Goal: Information Seeking & Learning: Check status

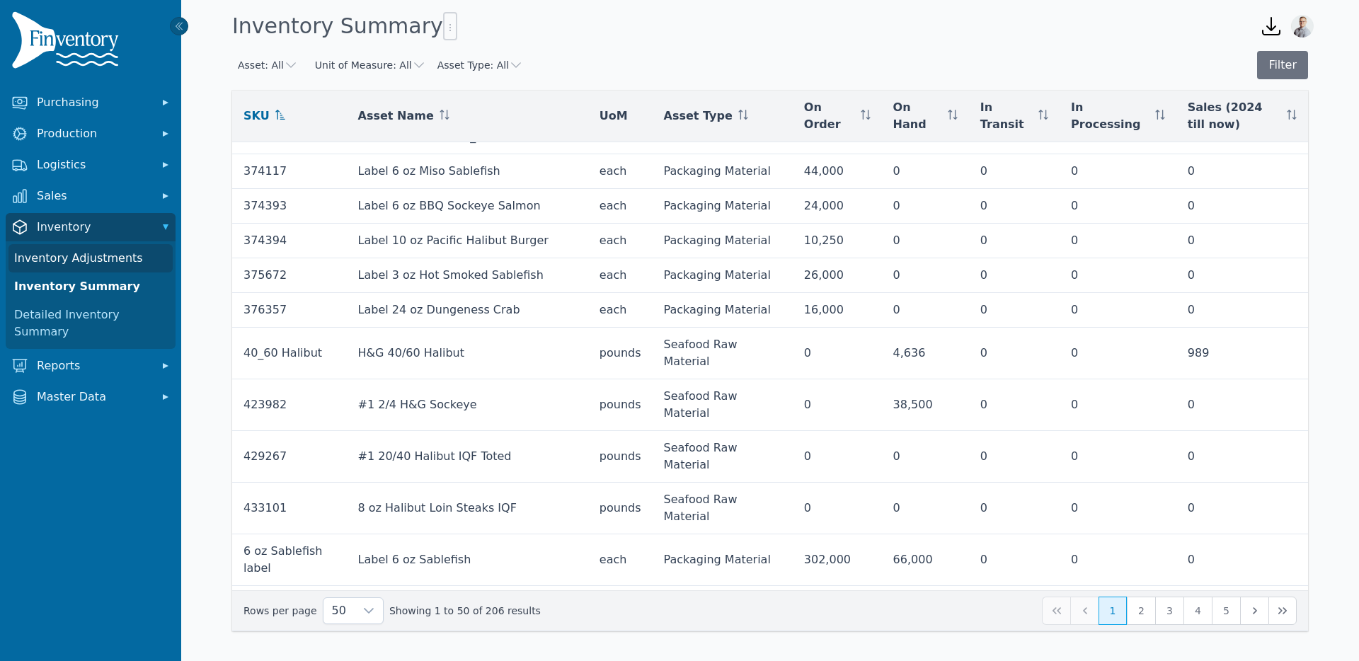
scroll to position [1050, 0]
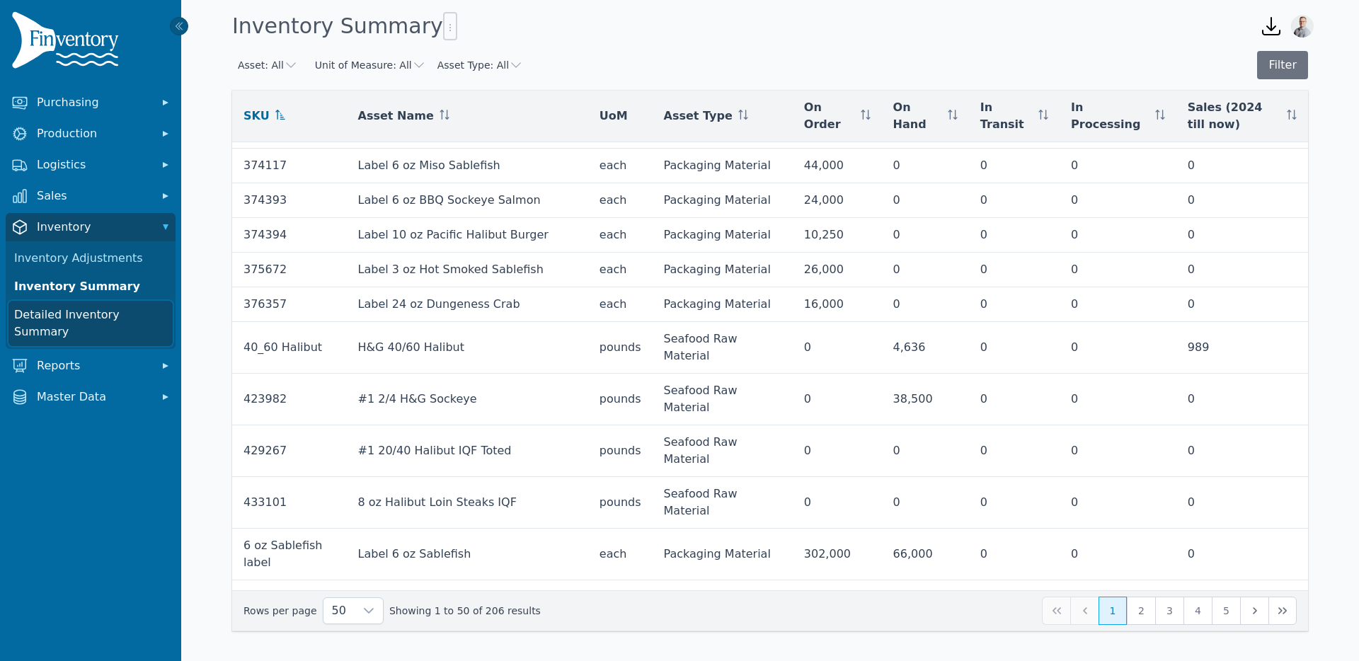
click at [66, 319] on link "Detailed Inventory Summary" at bounding box center [90, 323] width 164 height 45
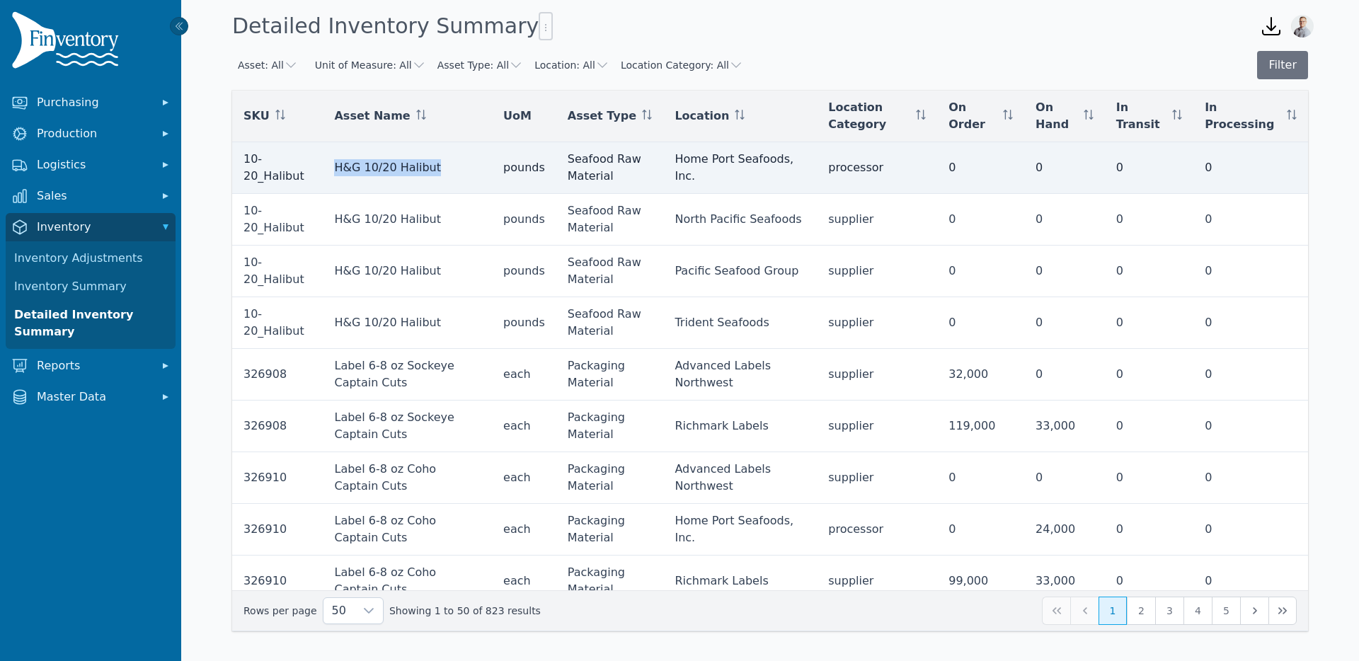
drag, startPoint x: 429, startPoint y: 172, endPoint x: 332, endPoint y: 166, distance: 97.1
click at [332, 166] on td "H&G 10/20 Halibut" at bounding box center [407, 168] width 169 height 52
copy td "H&G 10/20 Halibut"
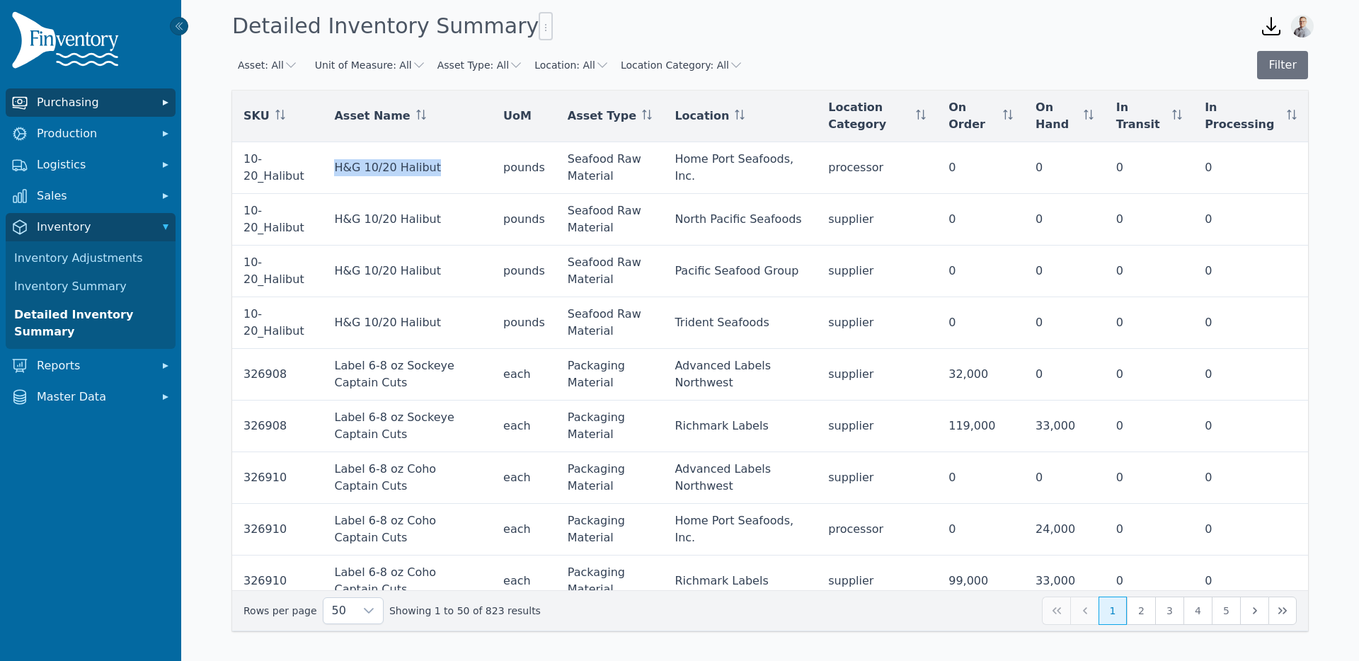
click at [77, 94] on span "Purchasing" at bounding box center [93, 102] width 113 height 17
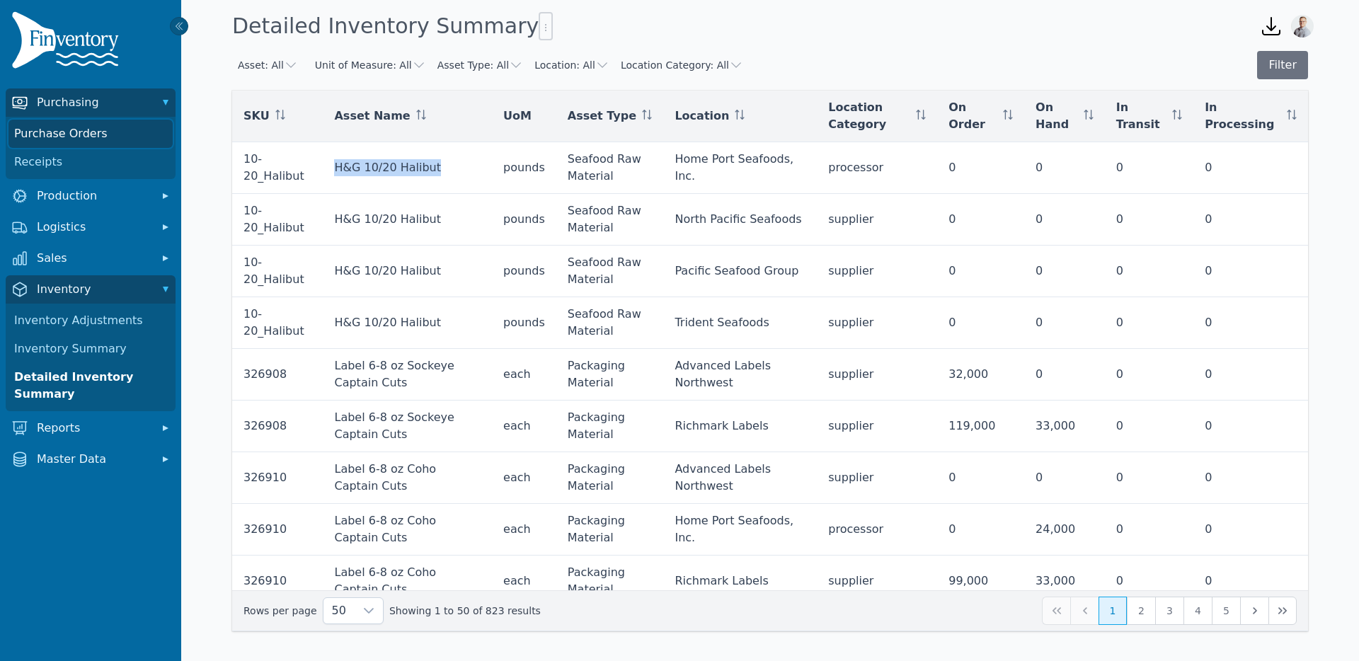
click at [64, 132] on link "Purchase Orders" at bounding box center [90, 134] width 164 height 28
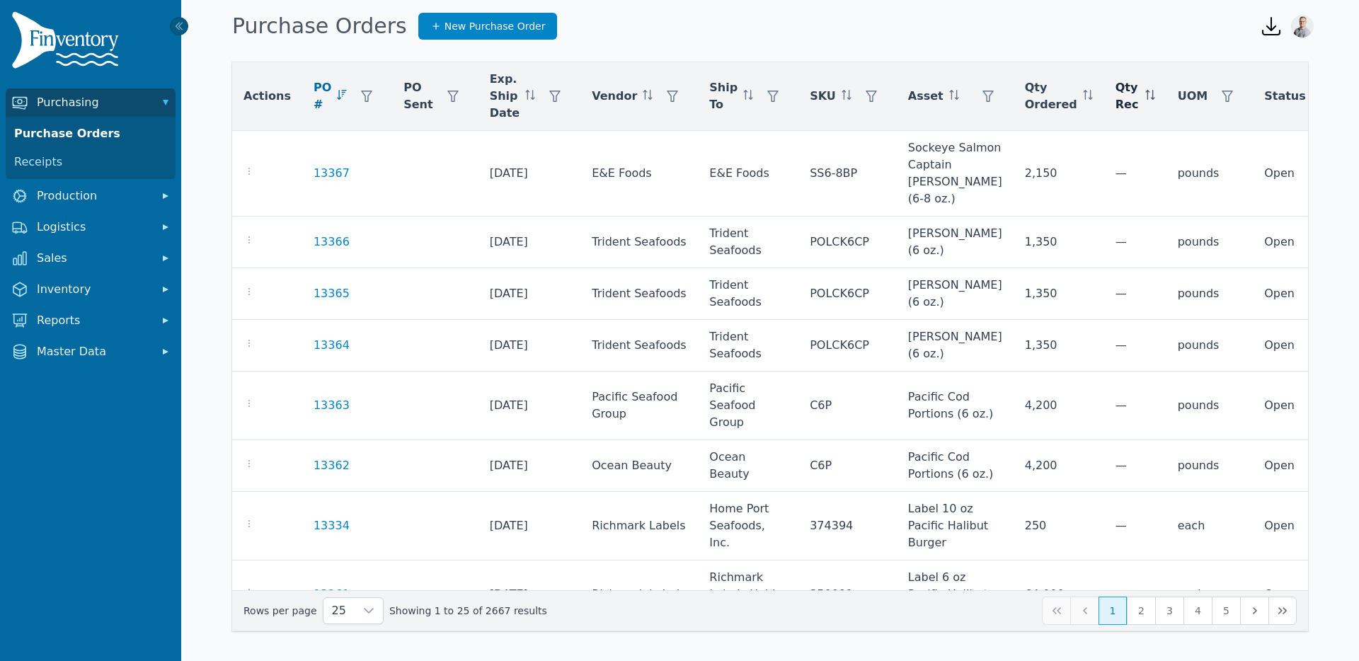
click at [1146, 95] on icon at bounding box center [1146, 95] width 1 height 10
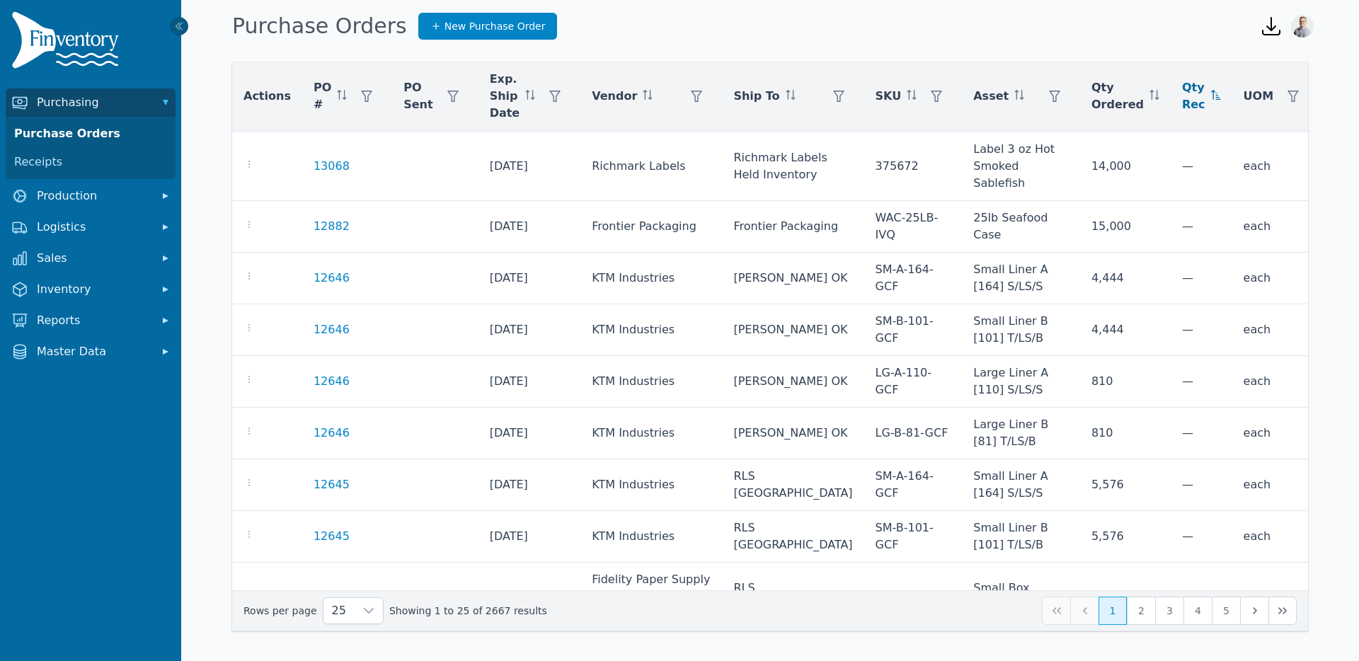
scroll to position [1036, 0]
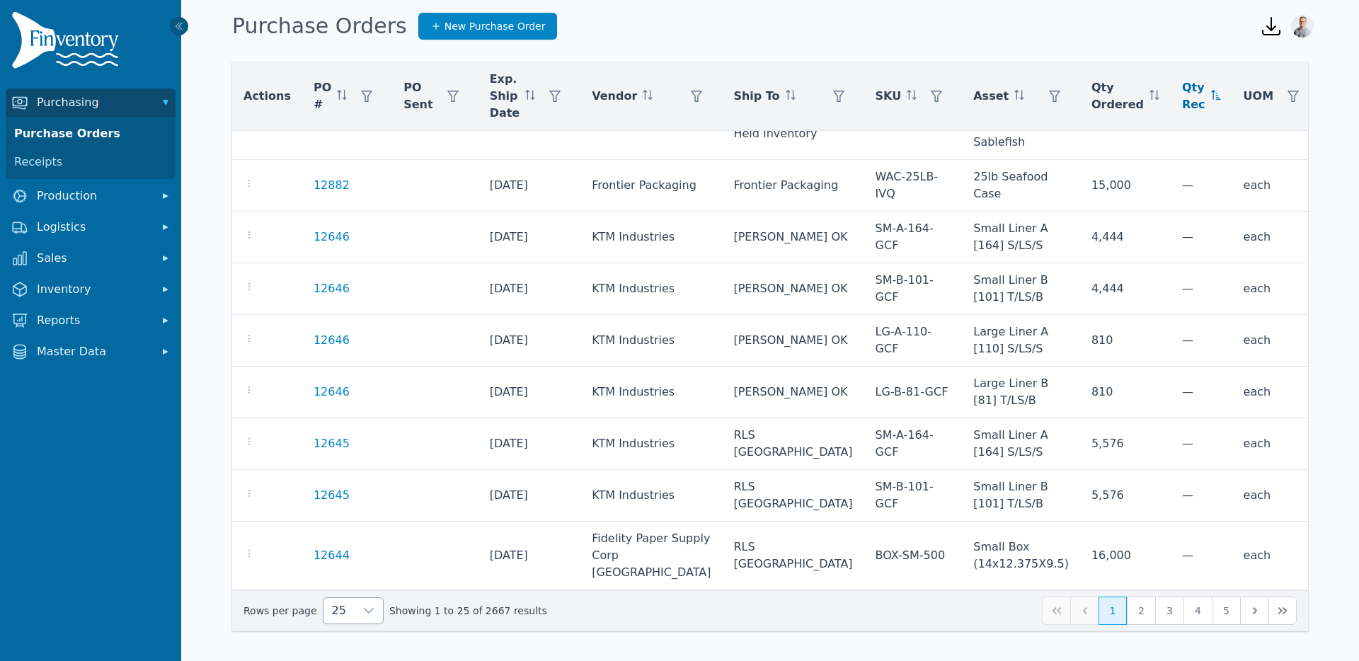
click at [355, 615] on div at bounding box center [369, 610] width 28 height 25
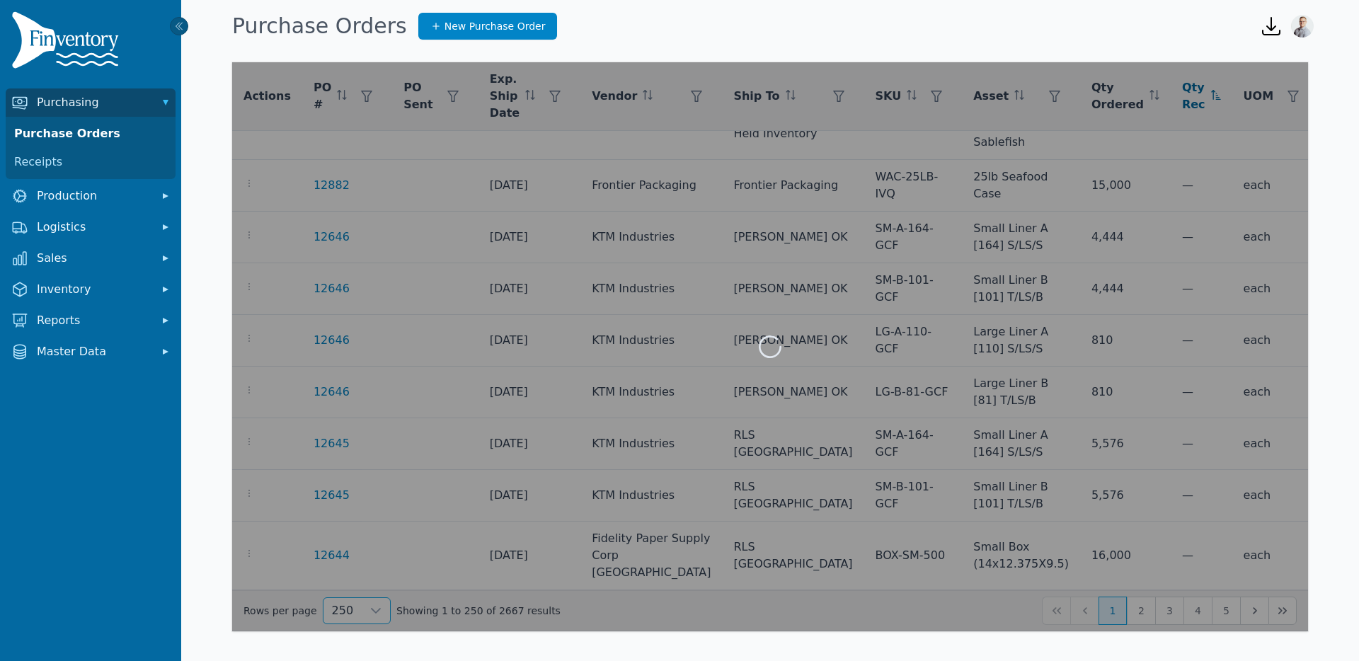
click at [340, 580] on span "250" at bounding box center [340, 578] width 22 height 17
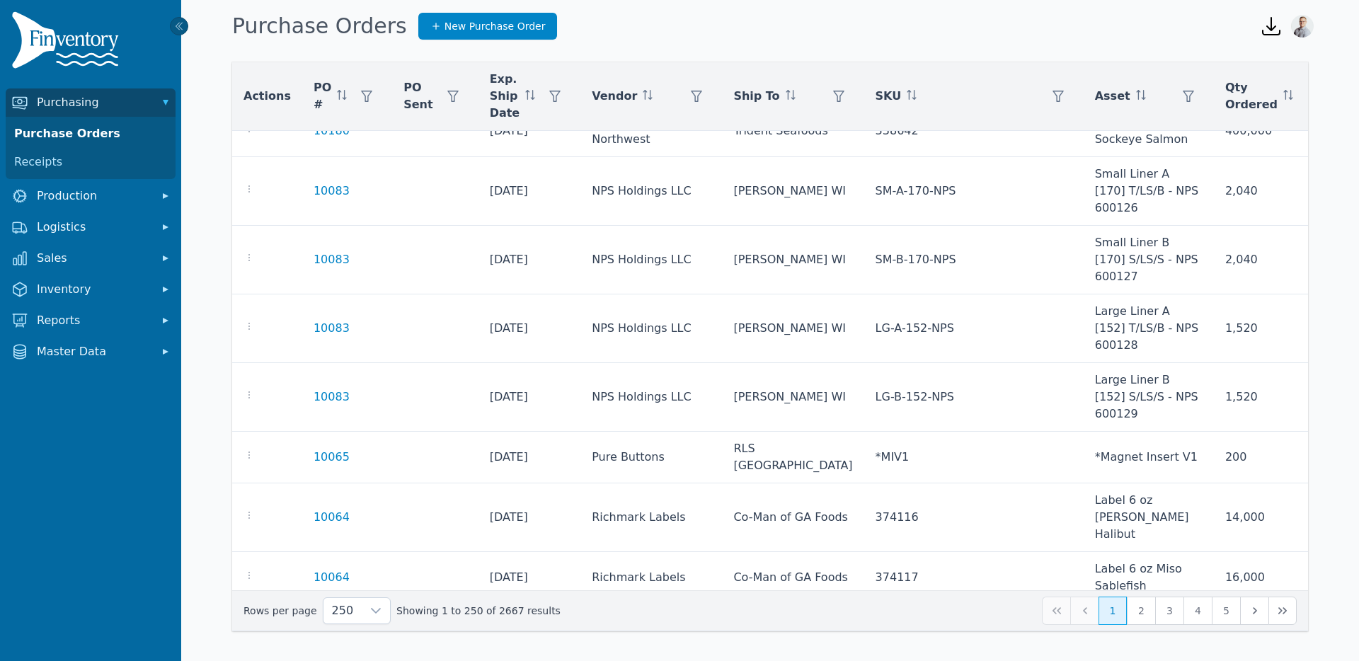
scroll to position [9851, 0]
click at [1174, 103] on button "button" at bounding box center [1188, 96] width 28 height 28
click at [1085, 133] on div "Any" at bounding box center [1120, 134] width 122 height 28
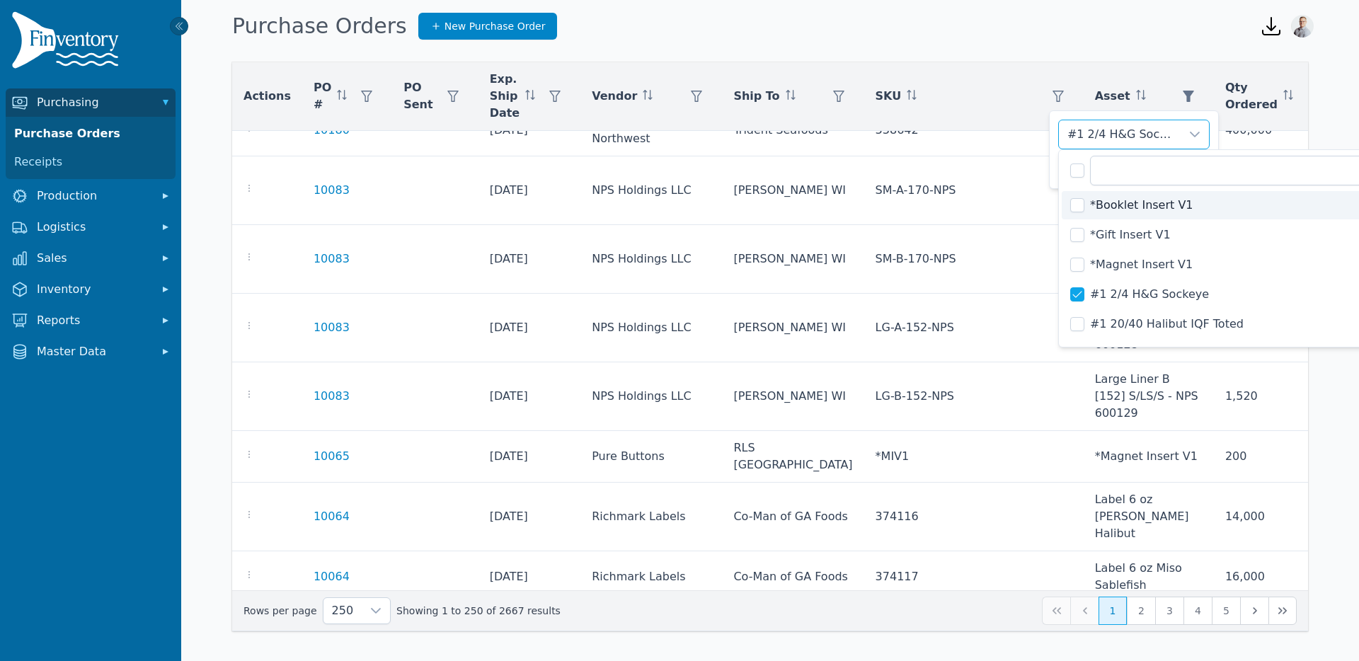
scroll to position [5, 0]
click at [1136, 176] on input "text" at bounding box center [1246, 171] width 313 height 30
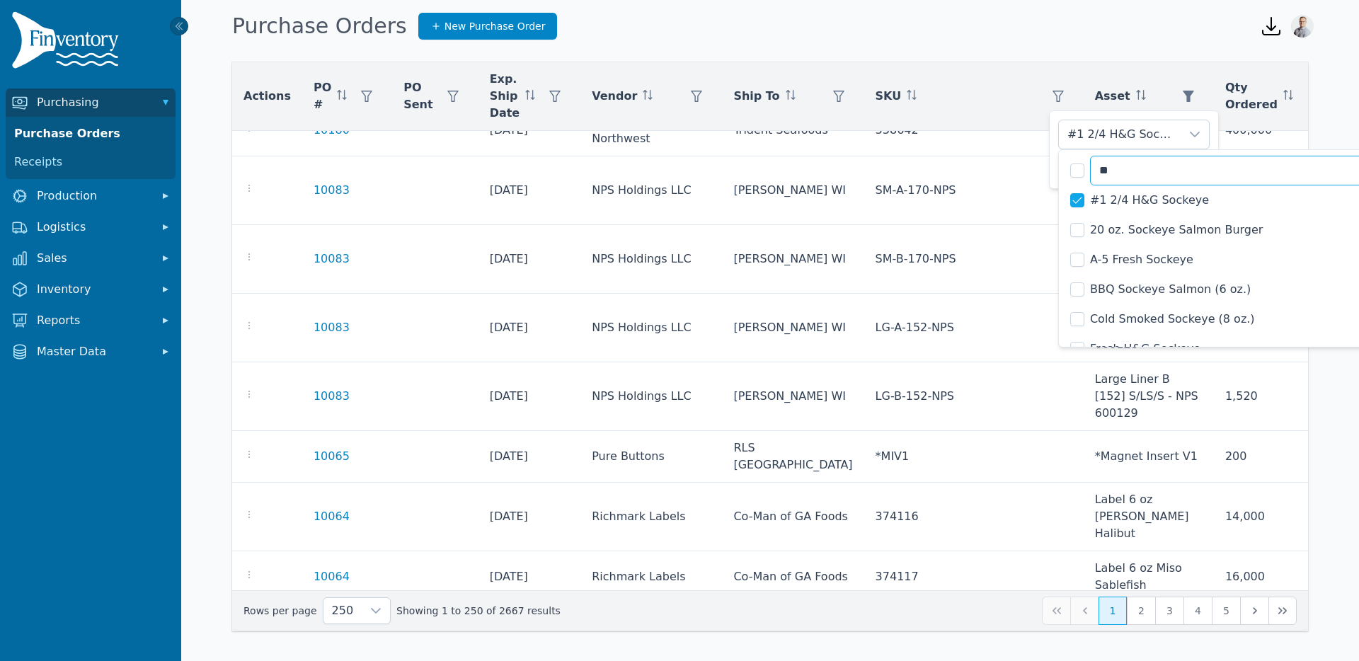
type input "*"
click at [945, 47] on div "Actions PO # PO Sent Exp. Ship Date Vendor Ship To SKU Asset Qty Ordered Qty Re…" at bounding box center [769, 349] width 1177 height 609
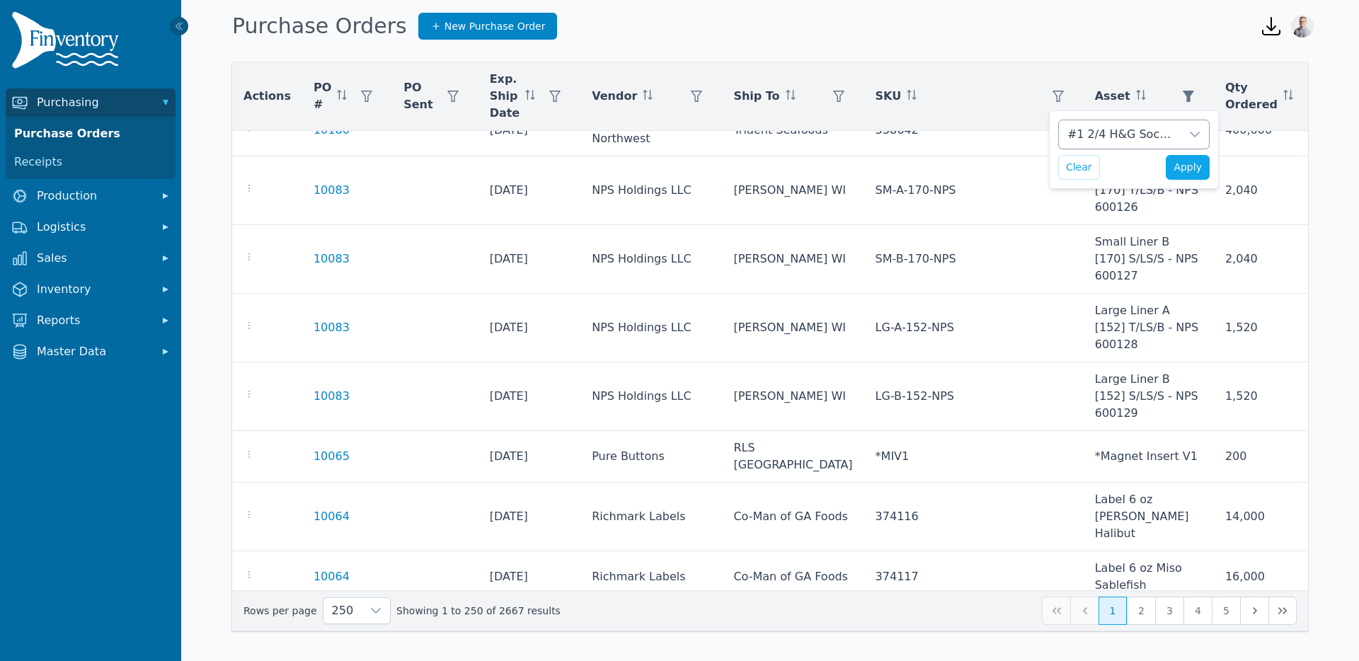
click at [1098, 141] on div "#1 2/4 H&G Sockeye" at bounding box center [1120, 134] width 122 height 28
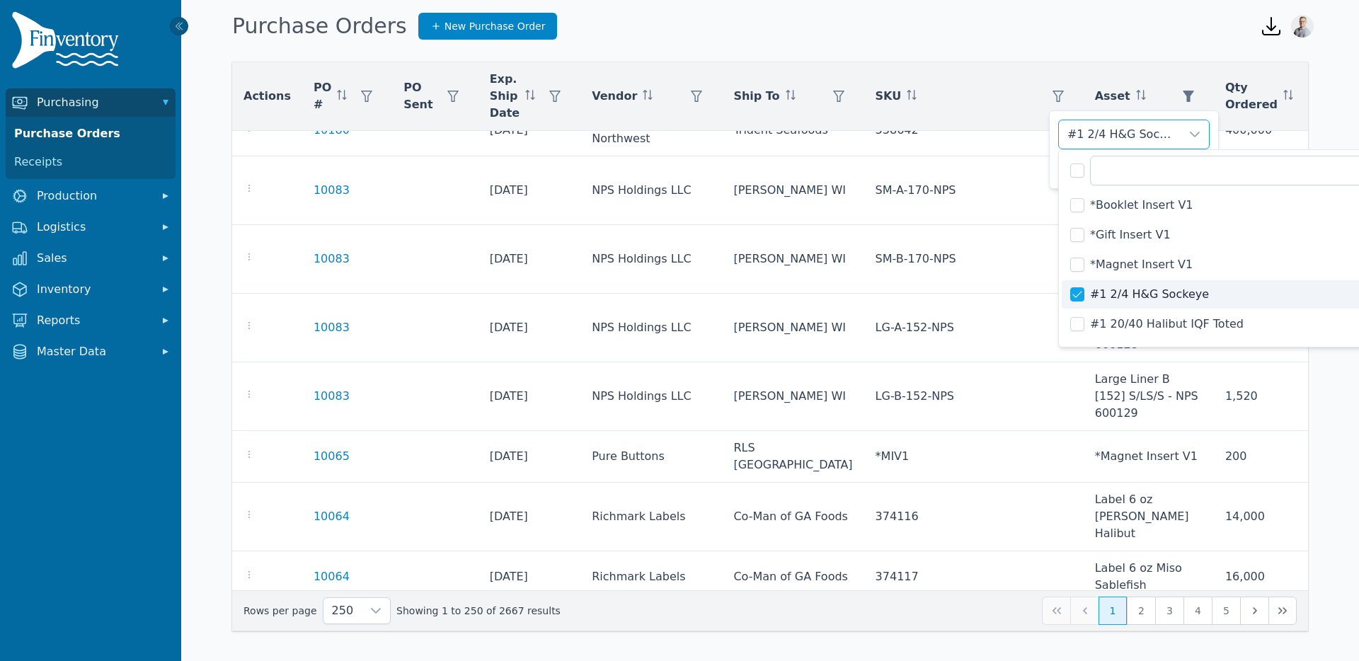
click at [1078, 286] on li "#1 2/4 H&G Sockeye" at bounding box center [1236, 294] width 350 height 28
click at [1114, 174] on input "text" at bounding box center [1246, 171] width 313 height 30
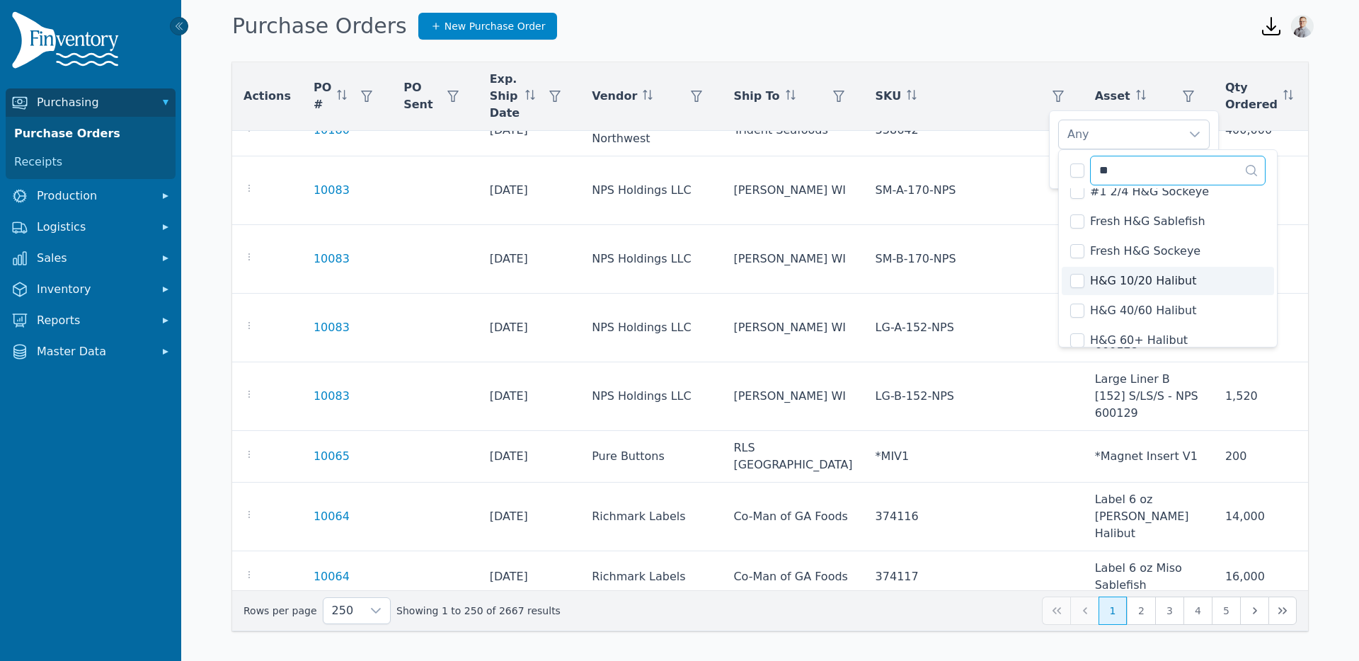
type input "**"
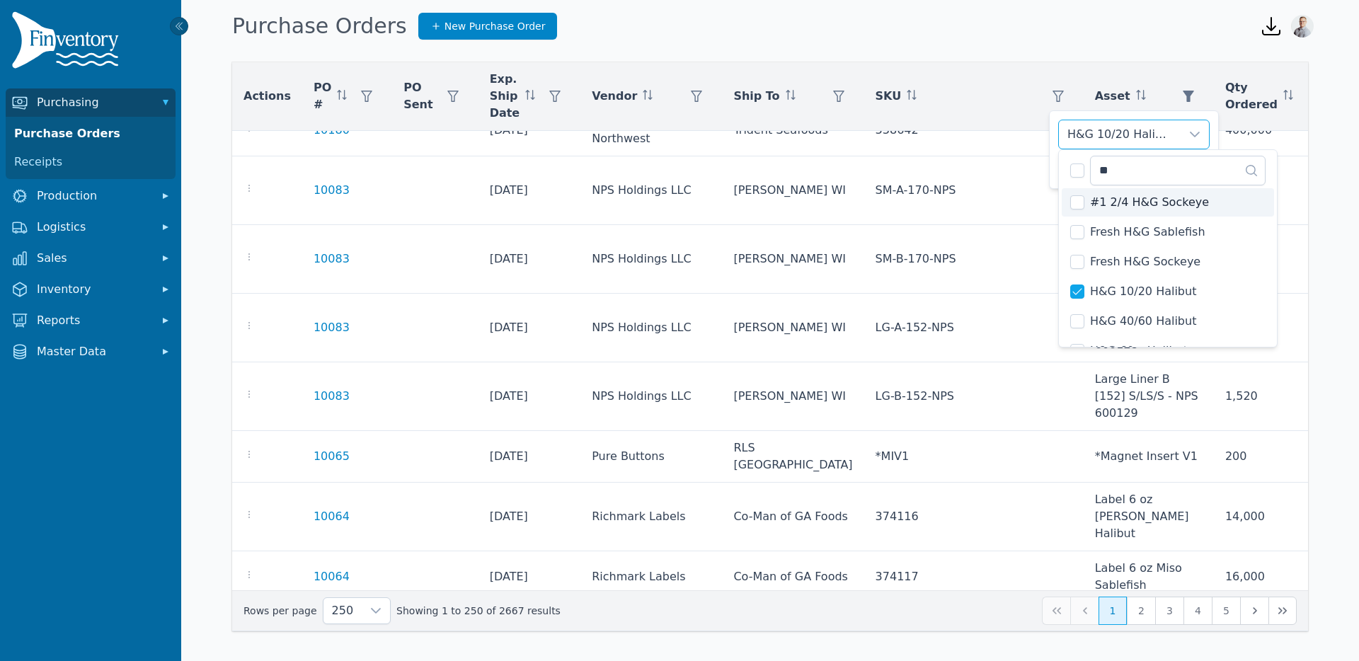
click at [1113, 136] on div "H&G 10/20 Halibut" at bounding box center [1120, 134] width 122 height 28
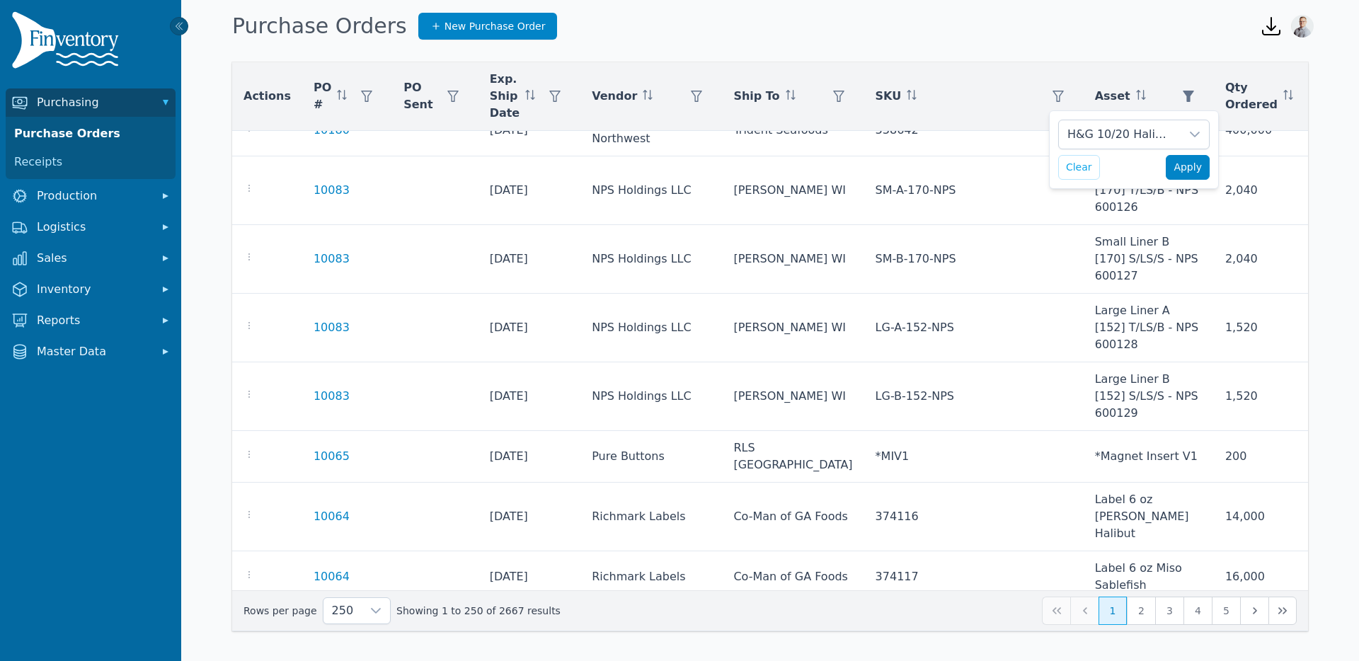
click at [1194, 163] on span "Apply" at bounding box center [1187, 167] width 28 height 15
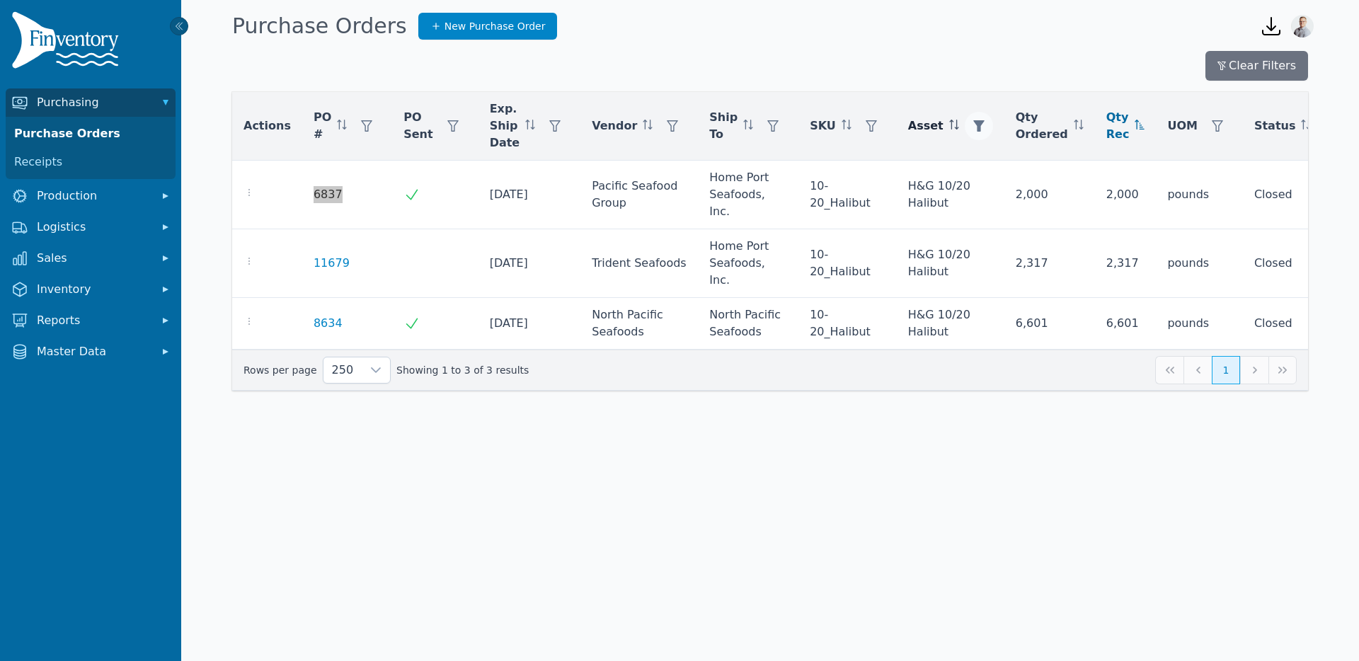
click at [973, 125] on icon "button" at bounding box center [978, 125] width 11 height 11
click at [967, 161] on div "H&G 10/20 Halibut" at bounding box center [1006, 164] width 122 height 28
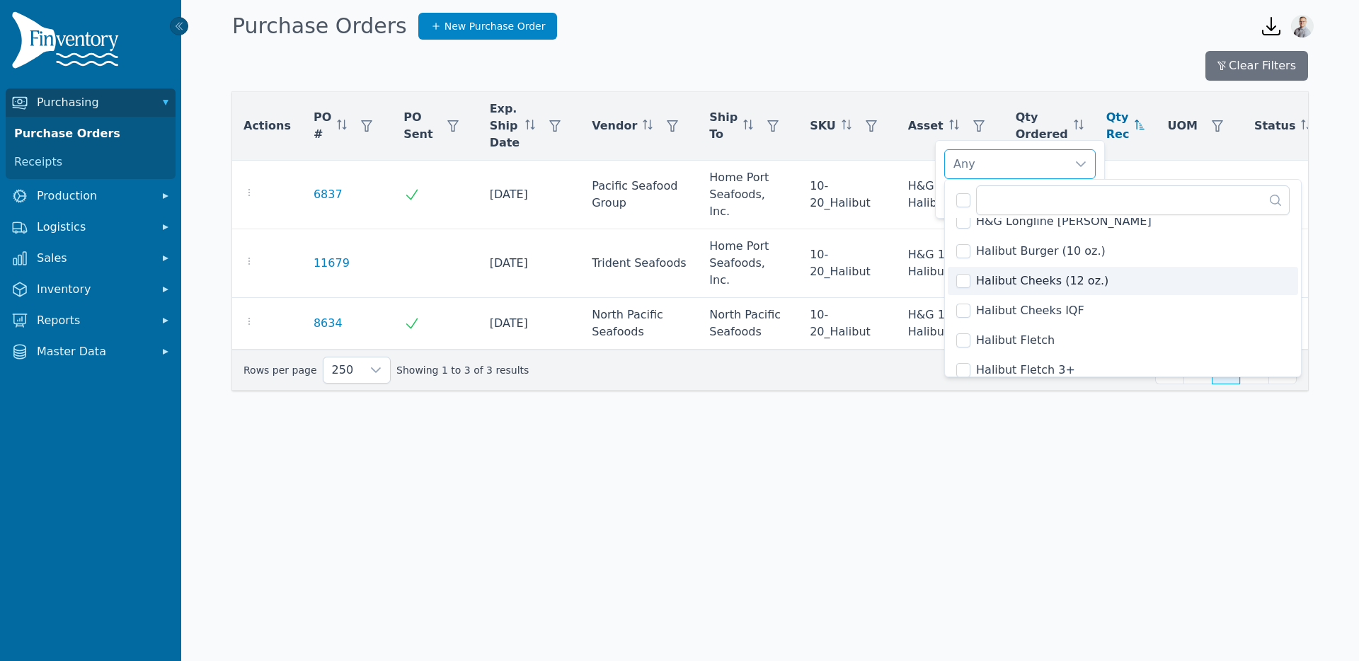
scroll to position [1674, 0]
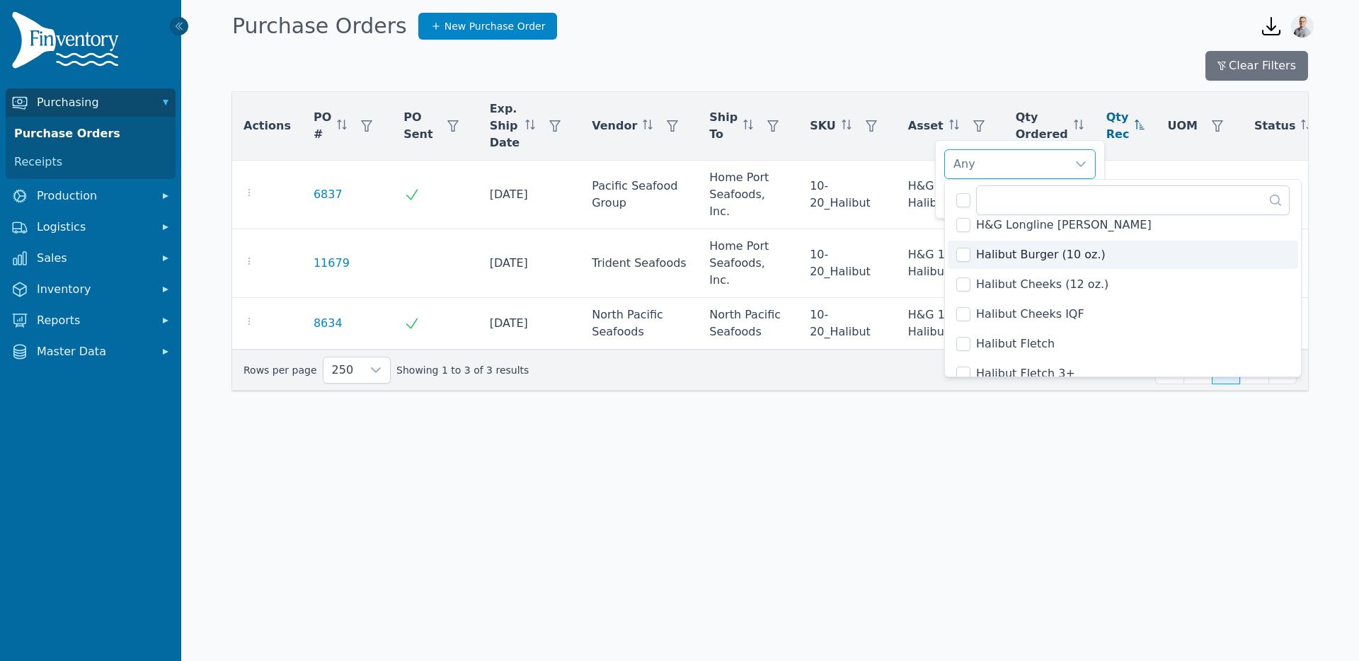
click at [971, 255] on li "Halibut Burger (10 oz.)" at bounding box center [1123, 255] width 350 height 28
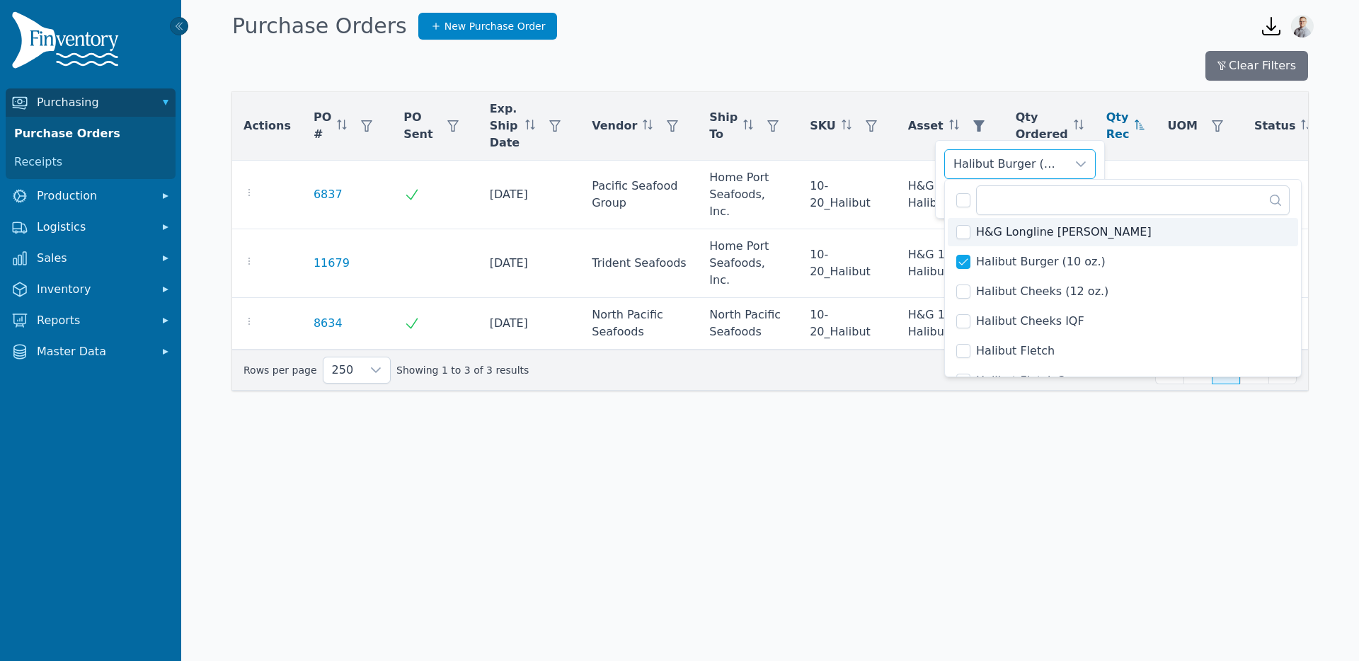
click at [1006, 166] on div "Halibut Burger (10 oz.)" at bounding box center [1006, 164] width 122 height 28
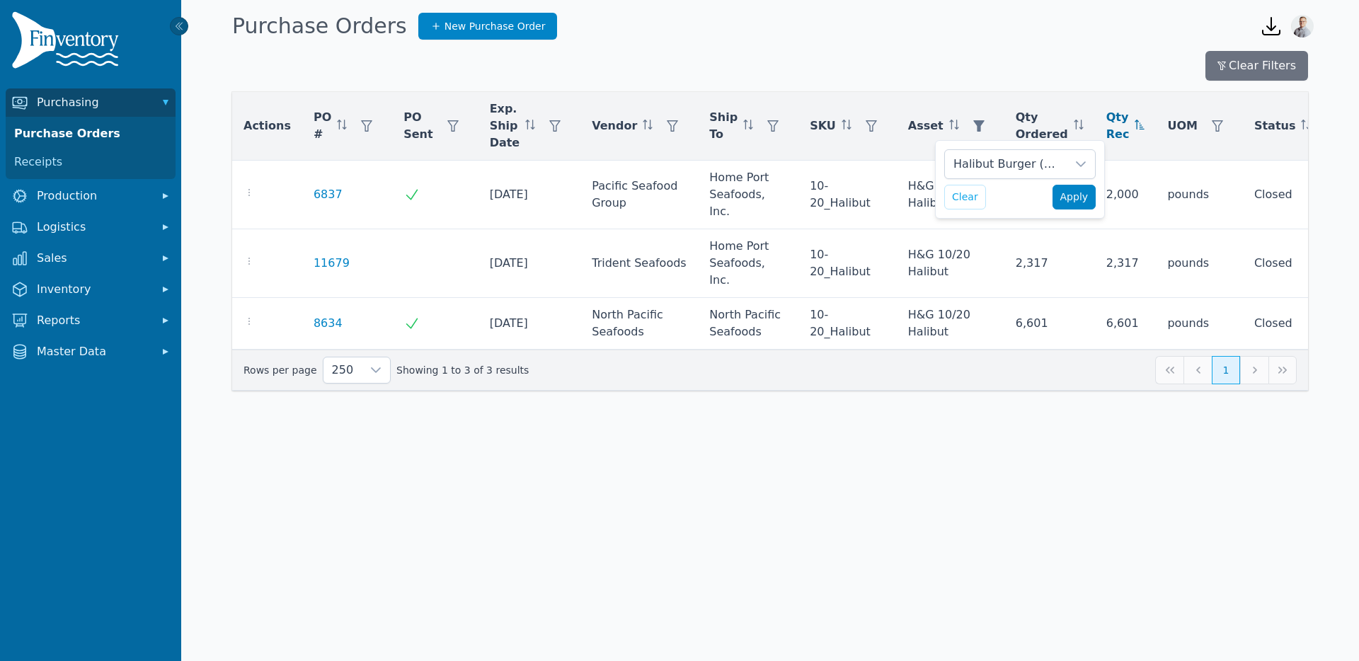
click at [1064, 201] on span "Apply" at bounding box center [1074, 197] width 28 height 15
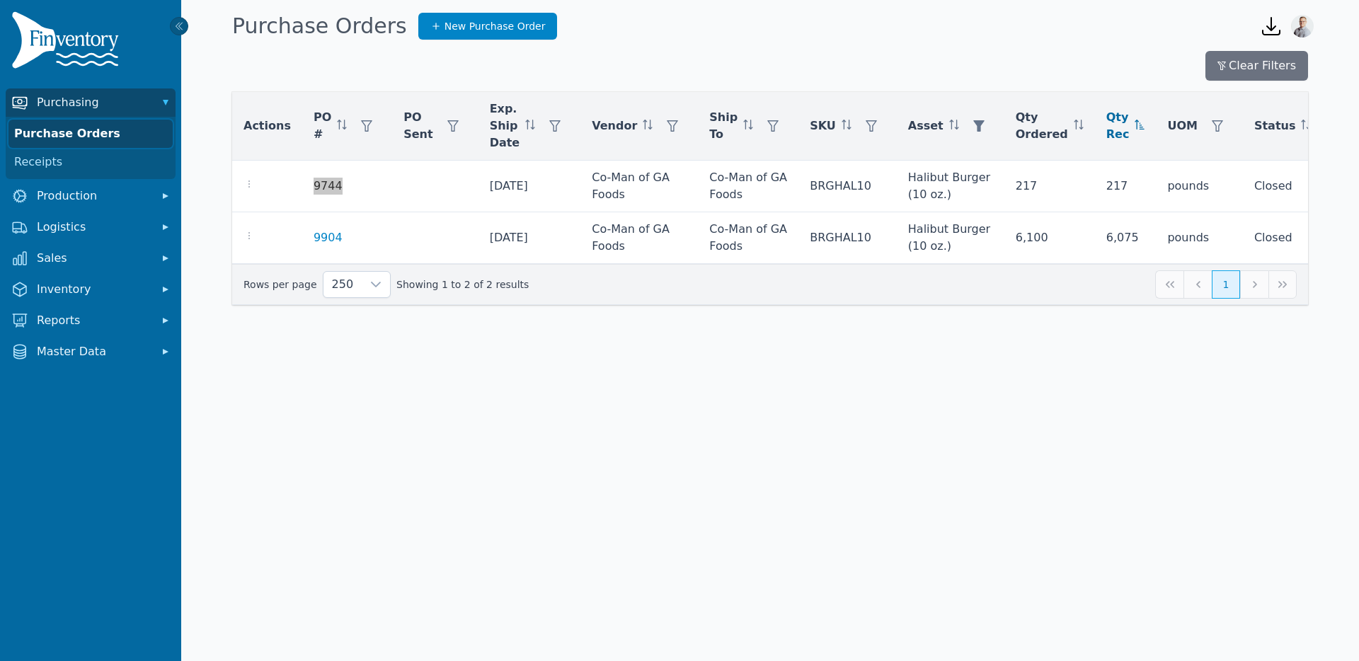
click at [88, 131] on link "Purchase Orders" at bounding box center [90, 134] width 164 height 28
click at [1235, 67] on button "Clear Filters" at bounding box center [1256, 66] width 103 height 30
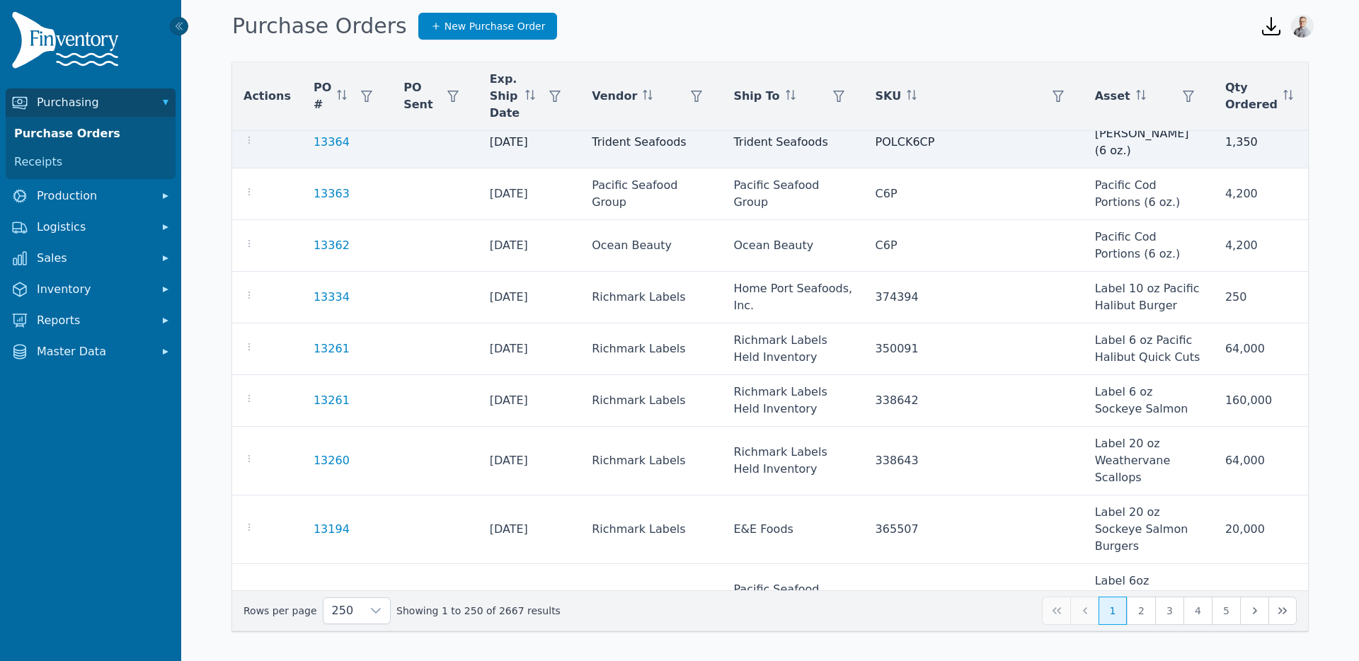
scroll to position [256, 0]
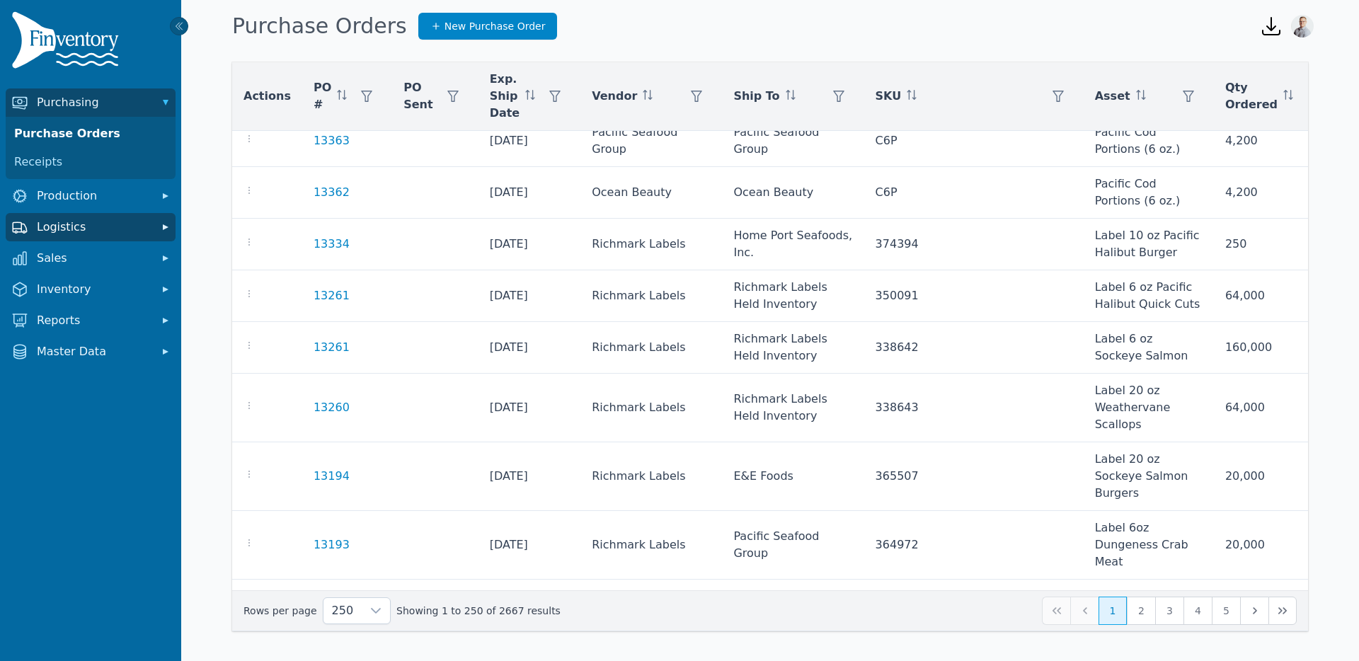
click at [76, 234] on span "Logistics" at bounding box center [93, 227] width 113 height 17
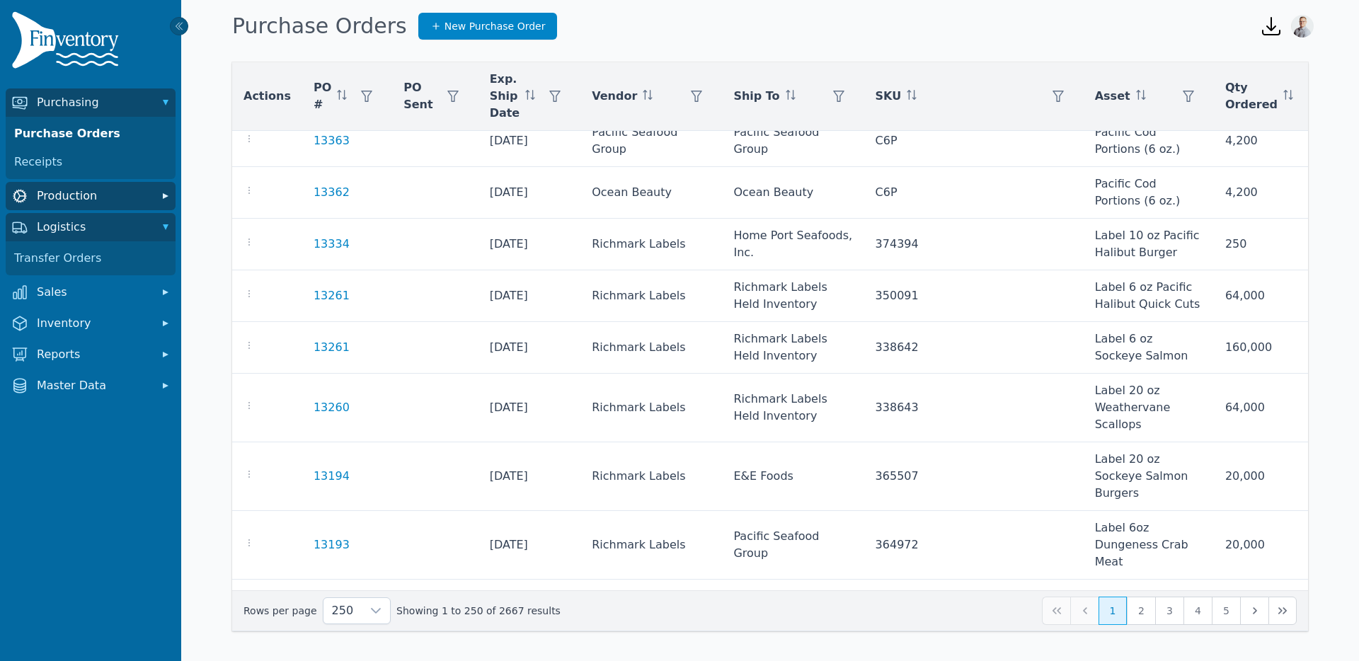
click at [71, 195] on span "Production" at bounding box center [93, 196] width 113 height 17
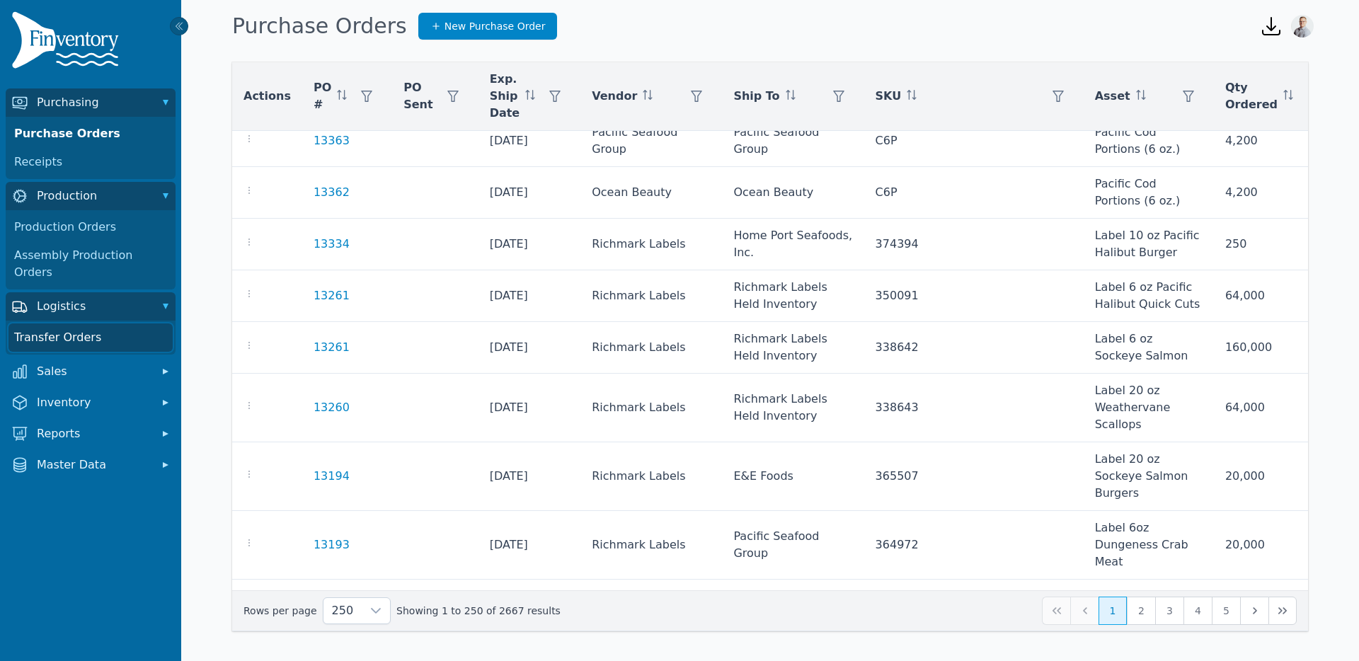
click at [53, 323] on link "Transfer Orders" at bounding box center [90, 337] width 164 height 28
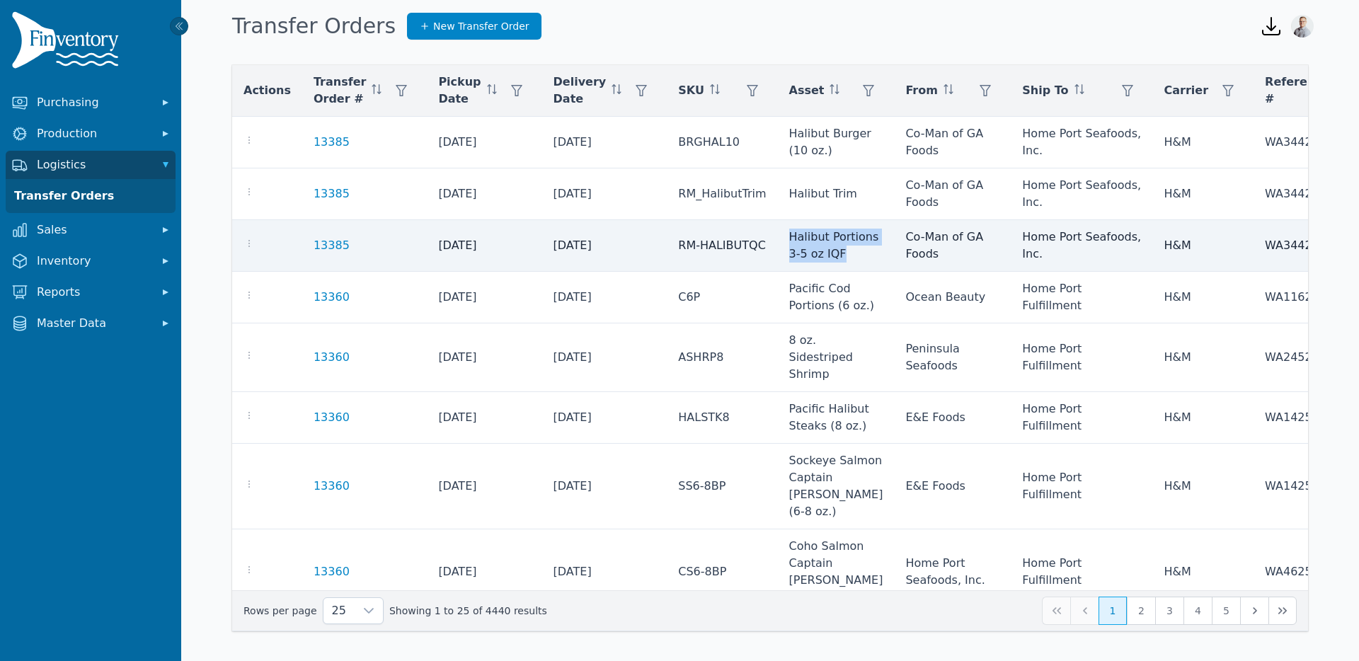
drag, startPoint x: 791, startPoint y: 269, endPoint x: 749, endPoint y: 240, distance: 51.4
click at [778, 240] on td "Halibut Portions 3-5 oz IQF" at bounding box center [836, 246] width 117 height 52
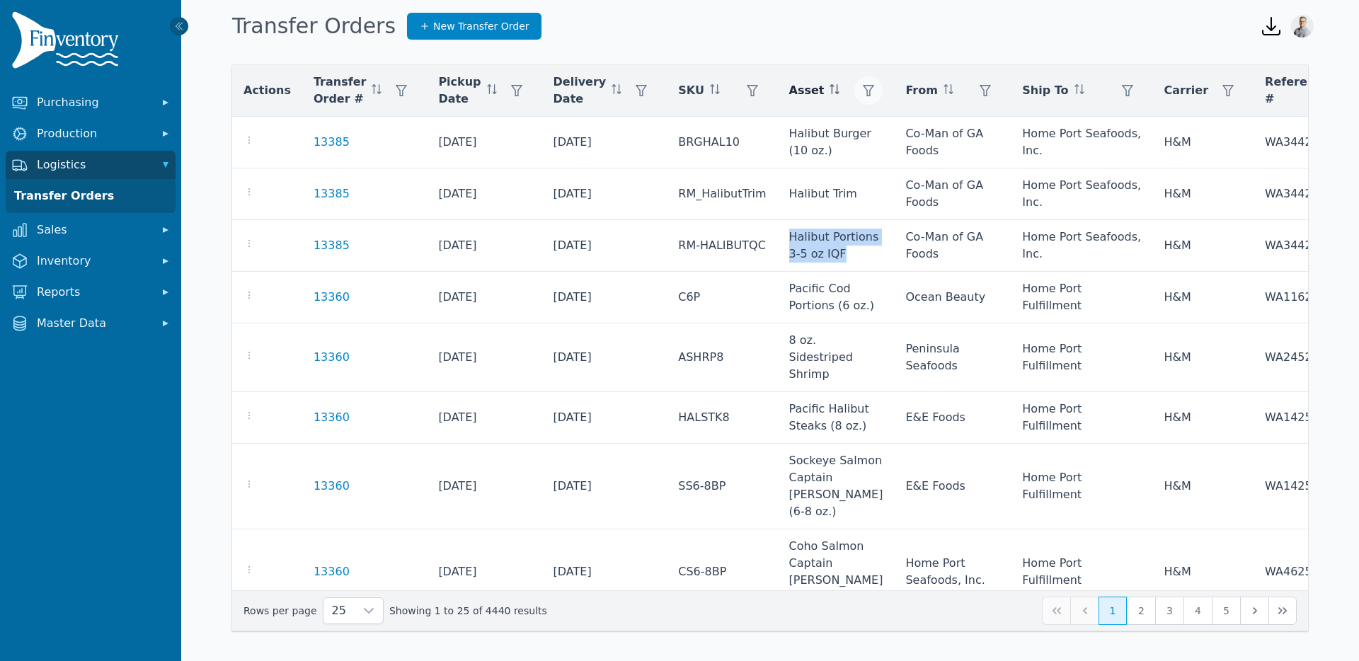
click at [863, 87] on icon "button" at bounding box center [868, 90] width 11 height 11
click at [828, 123] on div "Any" at bounding box center [875, 129] width 122 height 28
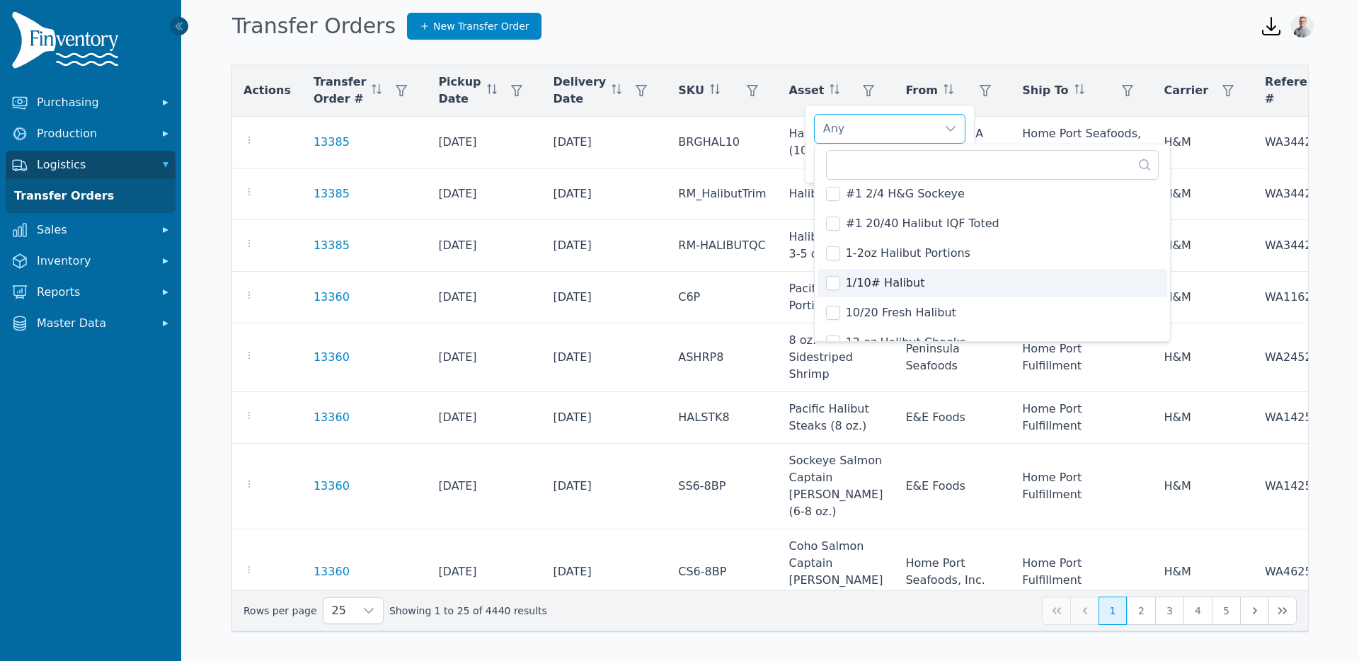
scroll to position [103, 0]
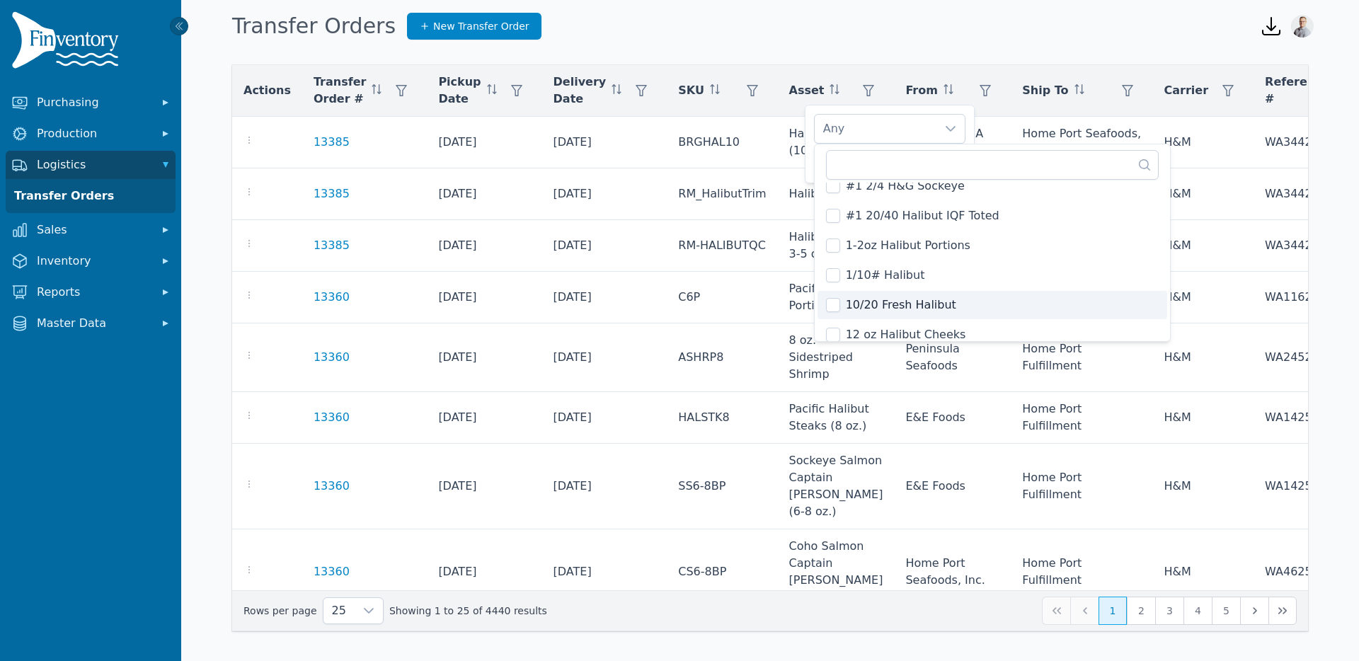
click at [899, 292] on li "10/20 Fresh Halibut" at bounding box center [992, 305] width 350 height 28
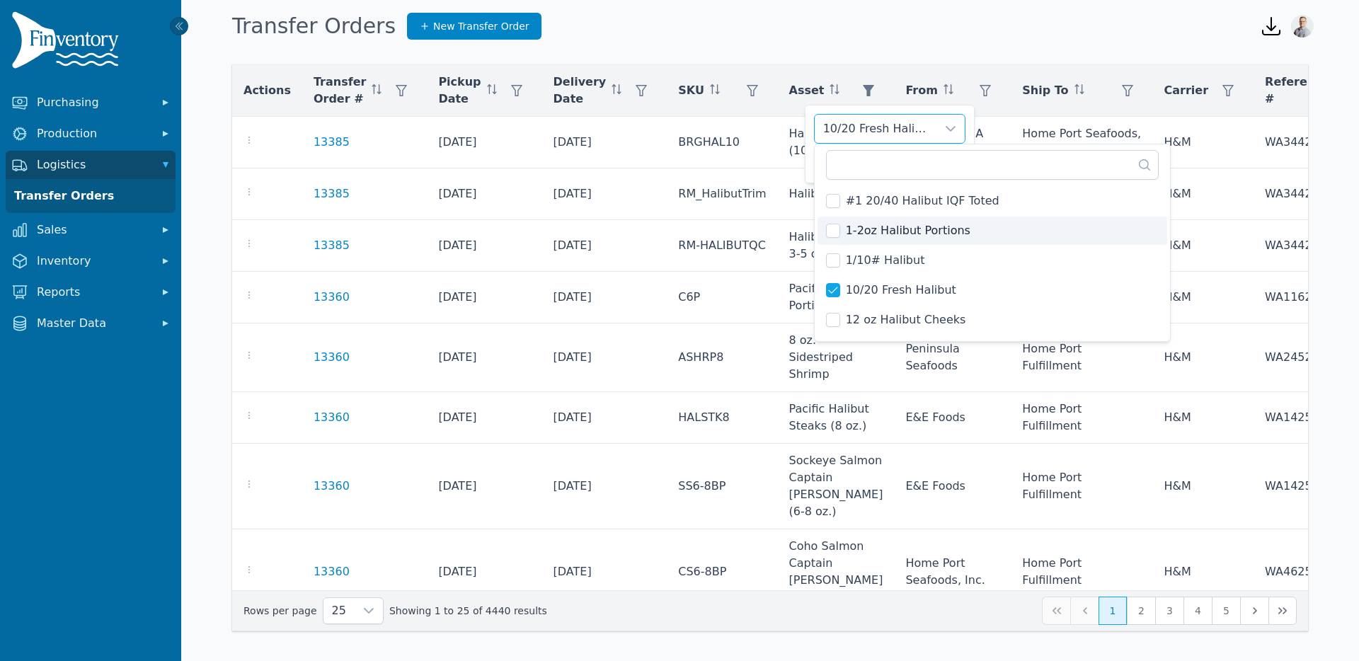
scroll to position [124, 0]
click at [854, 123] on div "10/20 Fresh Halibut" at bounding box center [875, 129] width 122 height 28
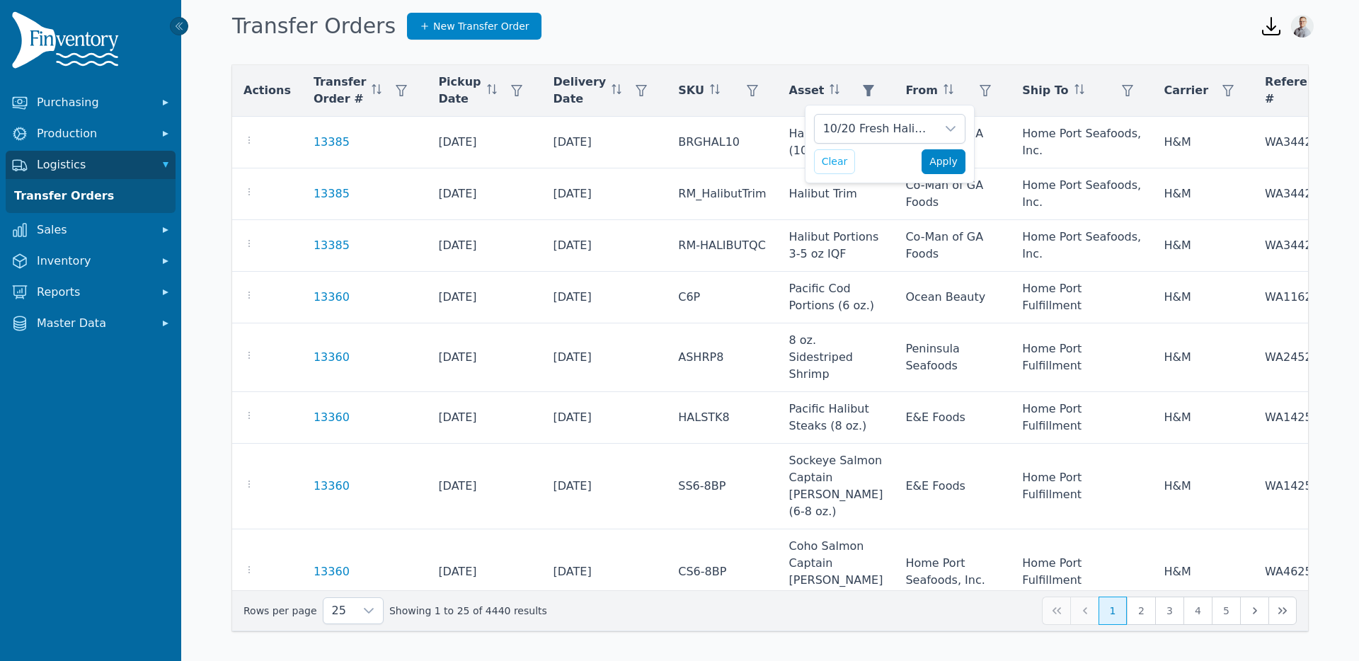
click at [933, 152] on button "Apply" at bounding box center [943, 161] width 44 height 25
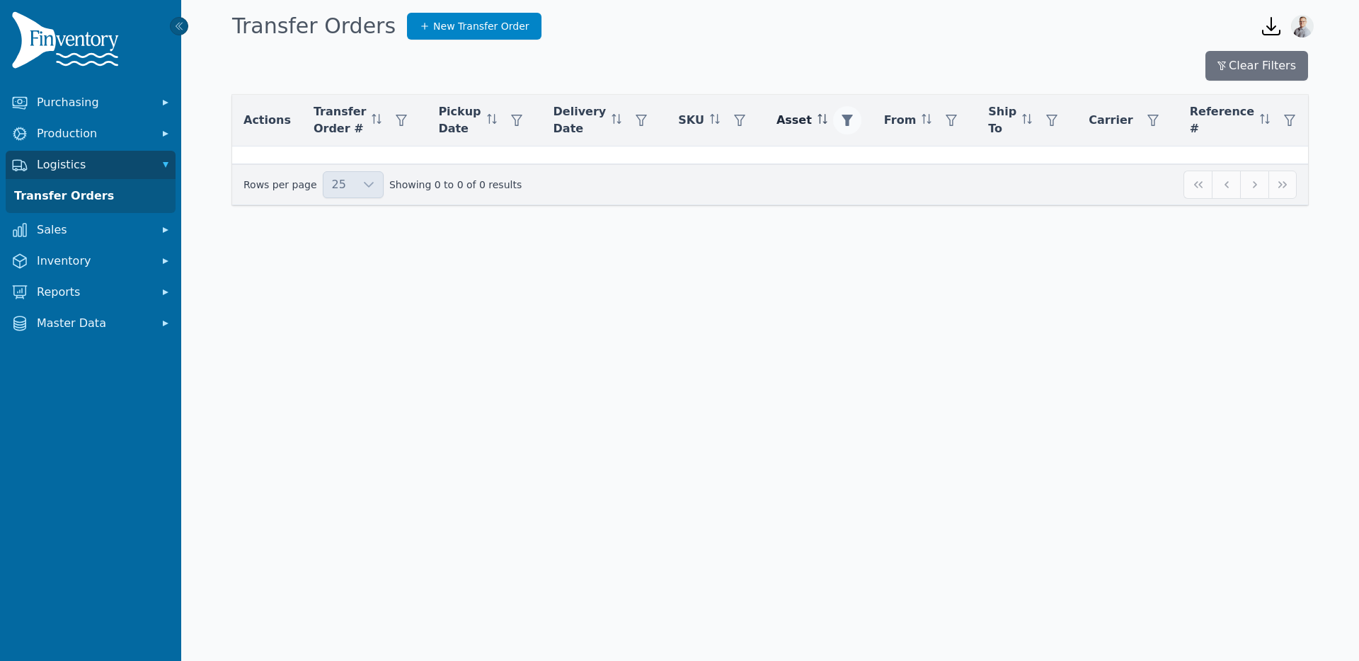
click at [841, 120] on icon "button" at bounding box center [846, 120] width 11 height 11
click at [828, 168] on div "10/20 Fresh Halibut" at bounding box center [866, 158] width 122 height 28
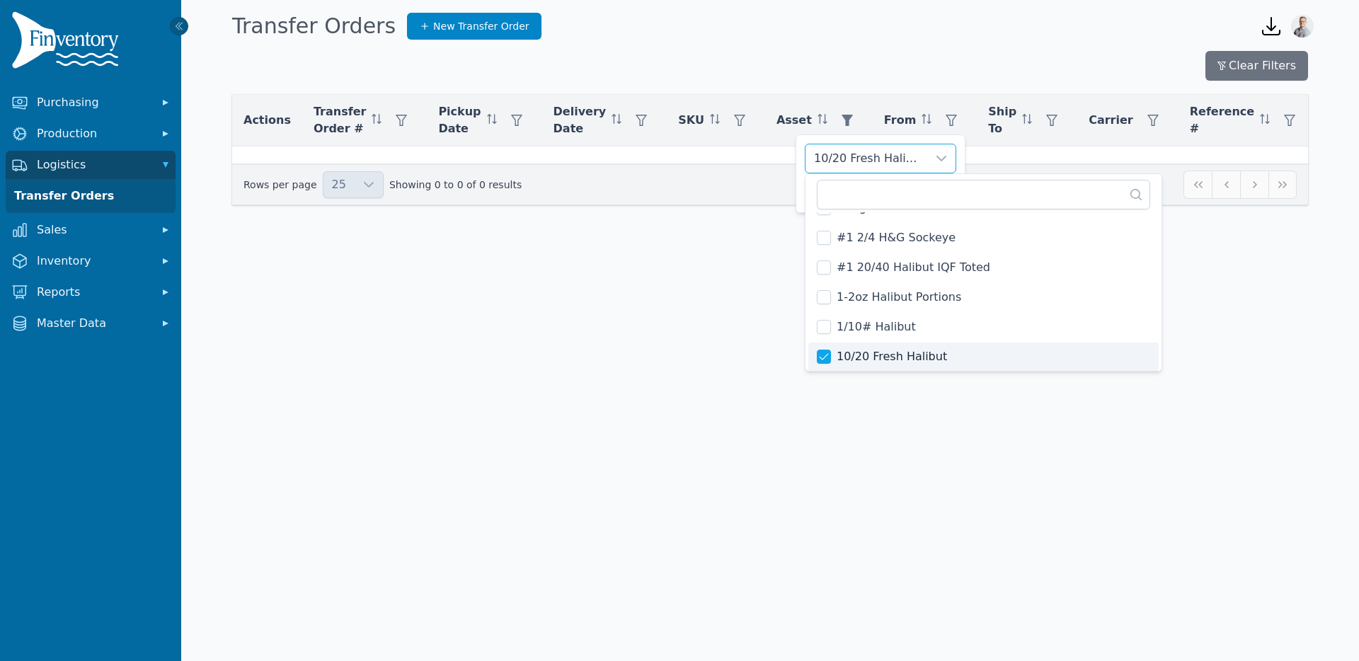
scroll to position [62, 0]
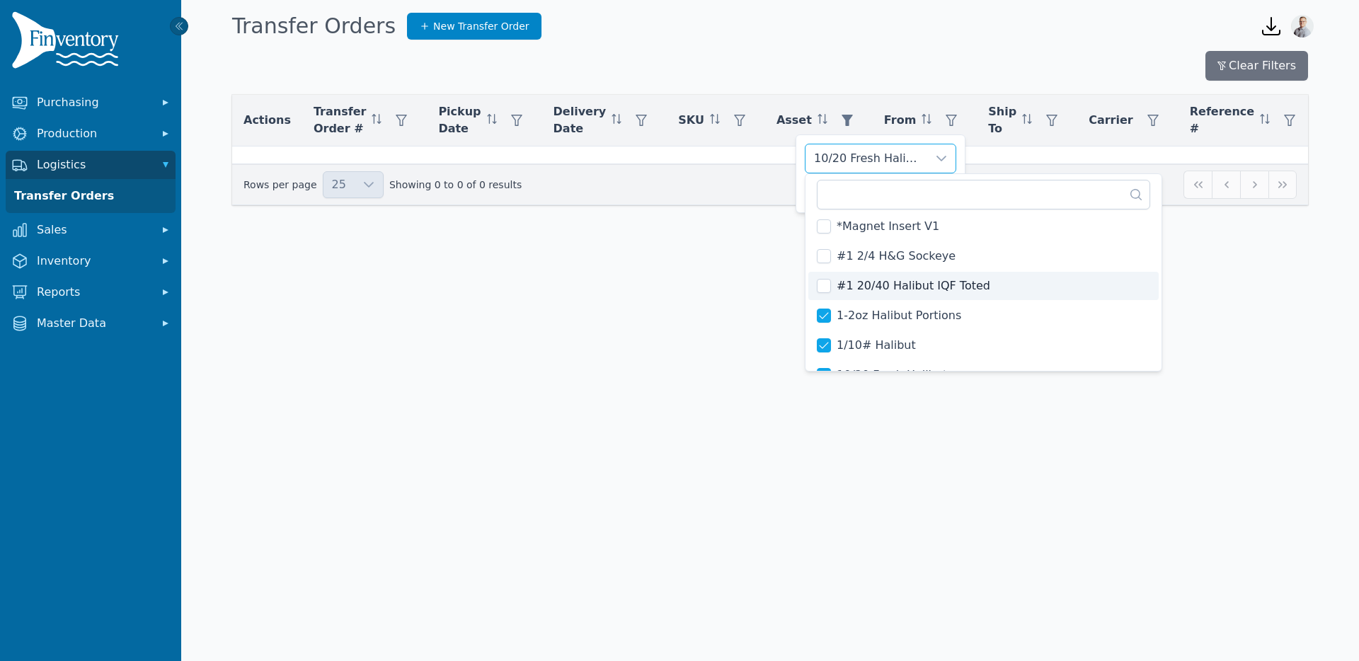
click at [833, 289] on li "#1 20/40 Halibut IQF Toted" at bounding box center [983, 286] width 350 height 28
click at [902, 198] on input "text" at bounding box center [983, 195] width 333 height 30
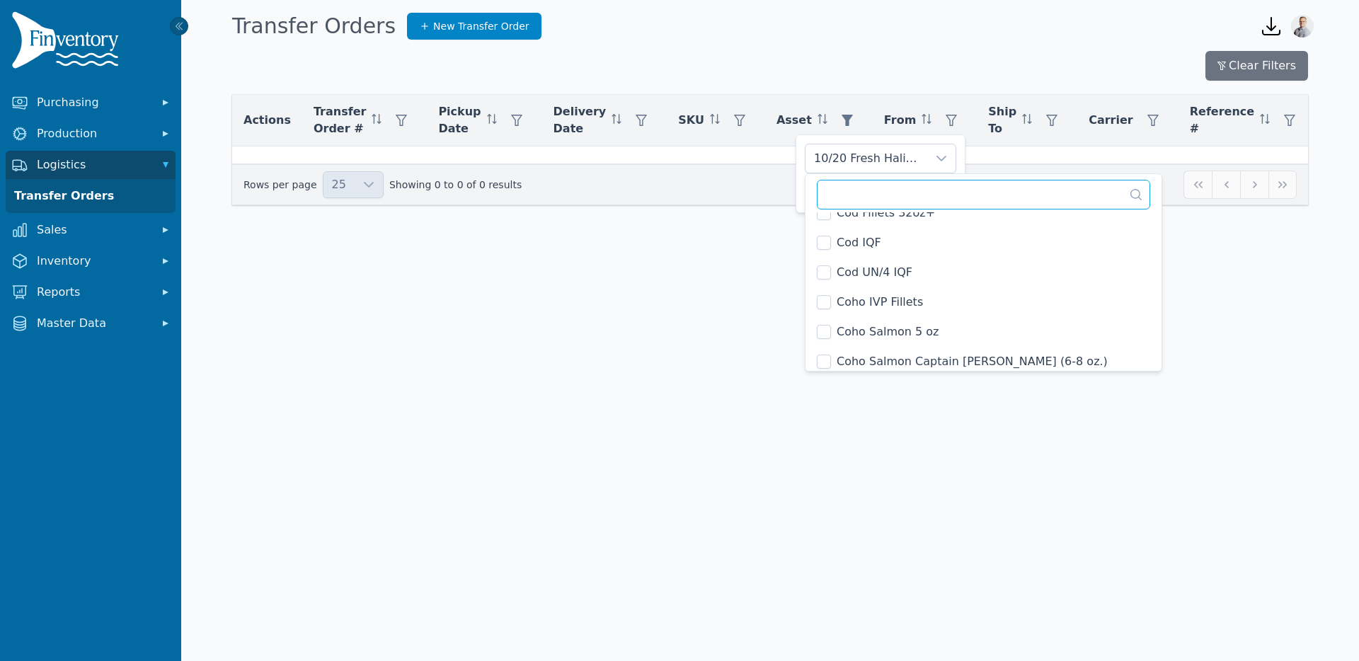
scroll to position [915, 0]
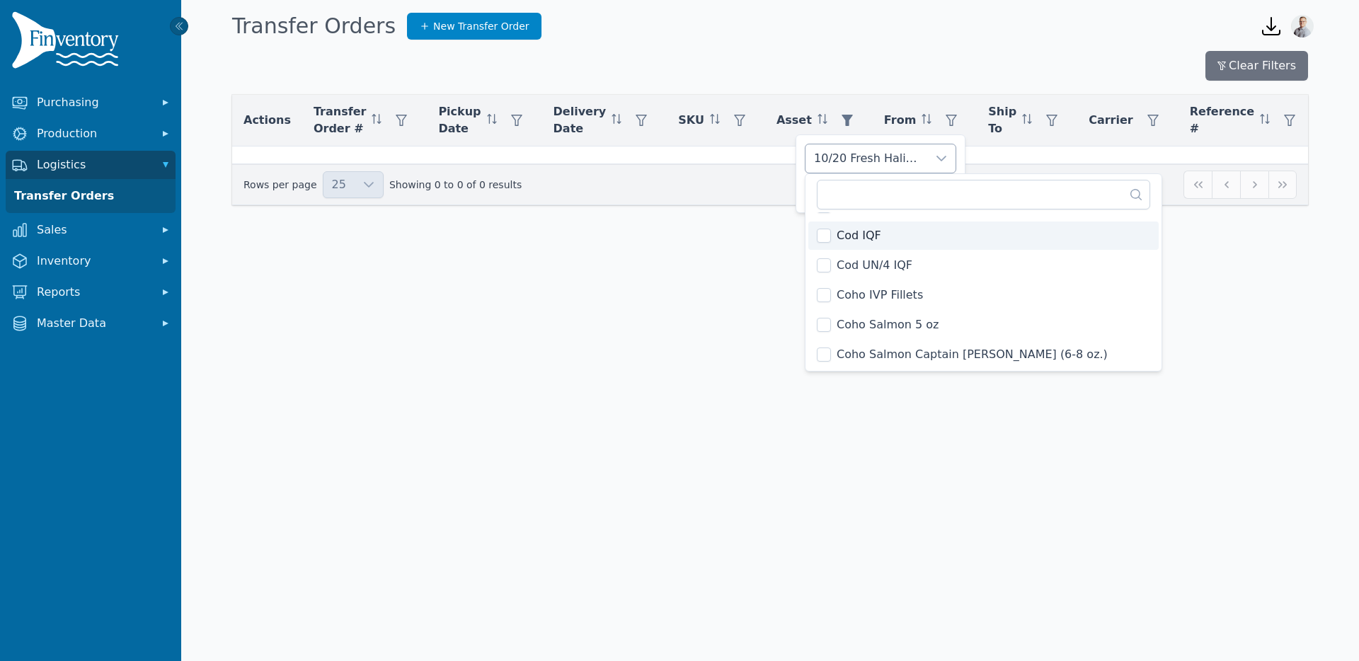
click at [900, 161] on div "10/20 Fresh Halibut, 1/10# Halibut, 1-2oz Halibut Portions, #1 20/40 Halibut IQ…" at bounding box center [866, 158] width 122 height 28
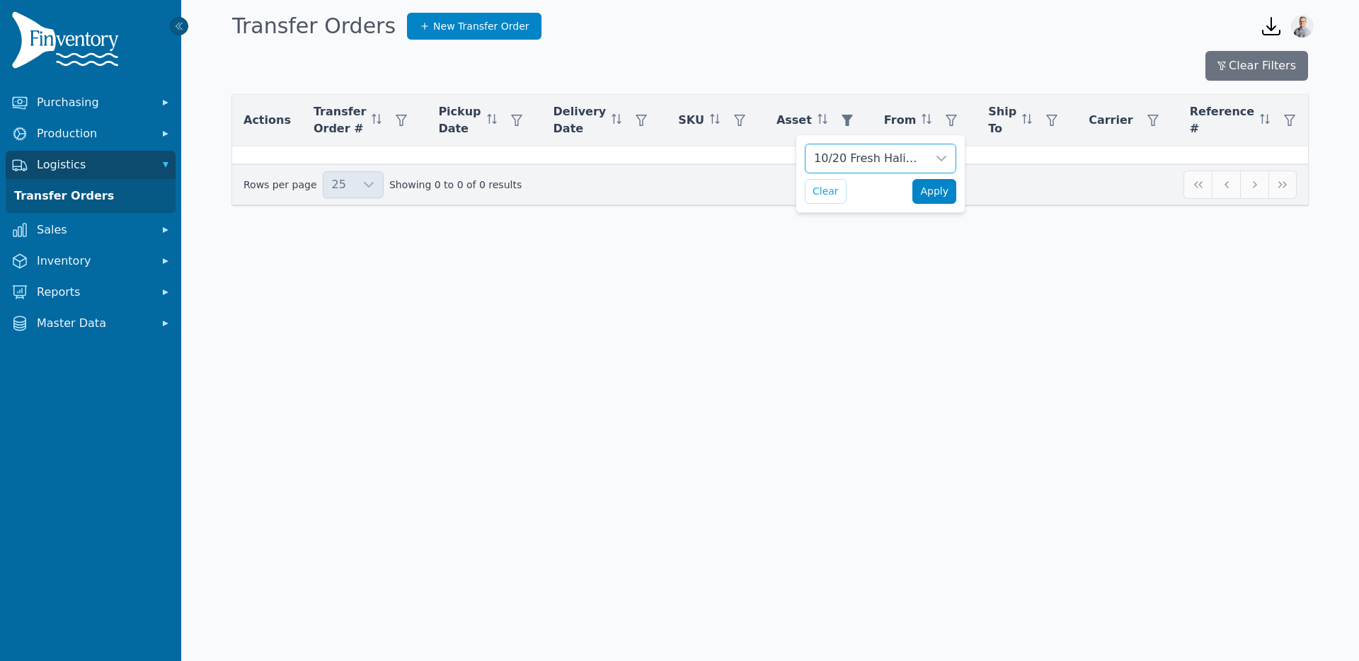
click at [930, 198] on span "Apply" at bounding box center [934, 191] width 28 height 15
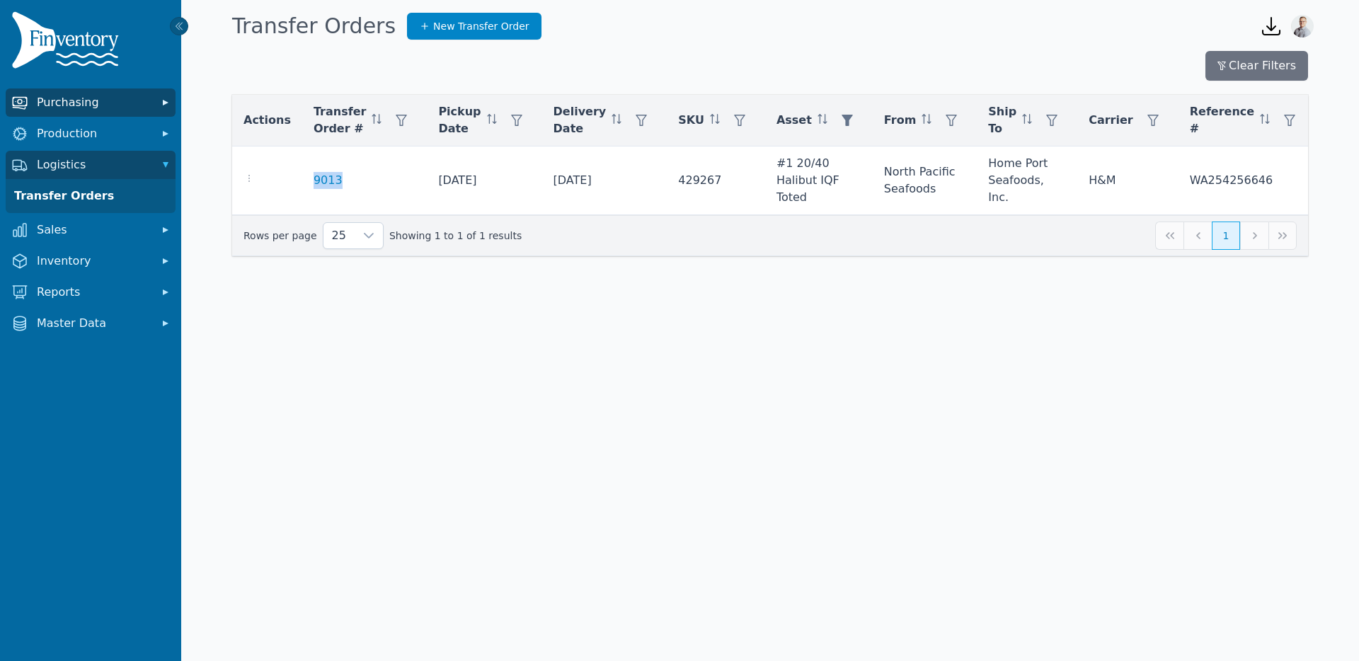
click at [47, 99] on span "Purchasing" at bounding box center [93, 102] width 113 height 17
